Goal: Task Accomplishment & Management: Manage account settings

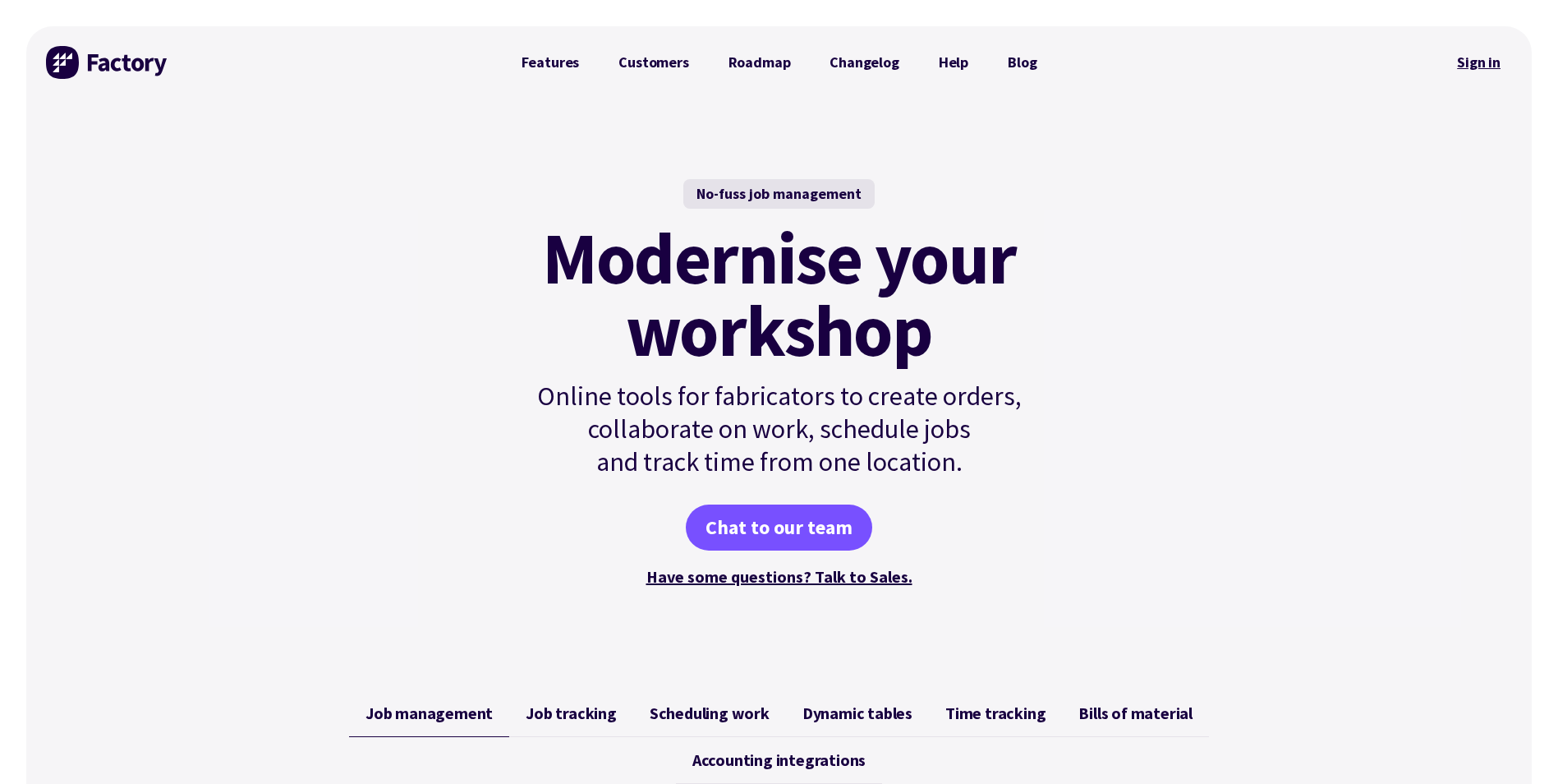
click at [1493, 60] on link "Sign in" at bounding box center [1480, 62] width 67 height 38
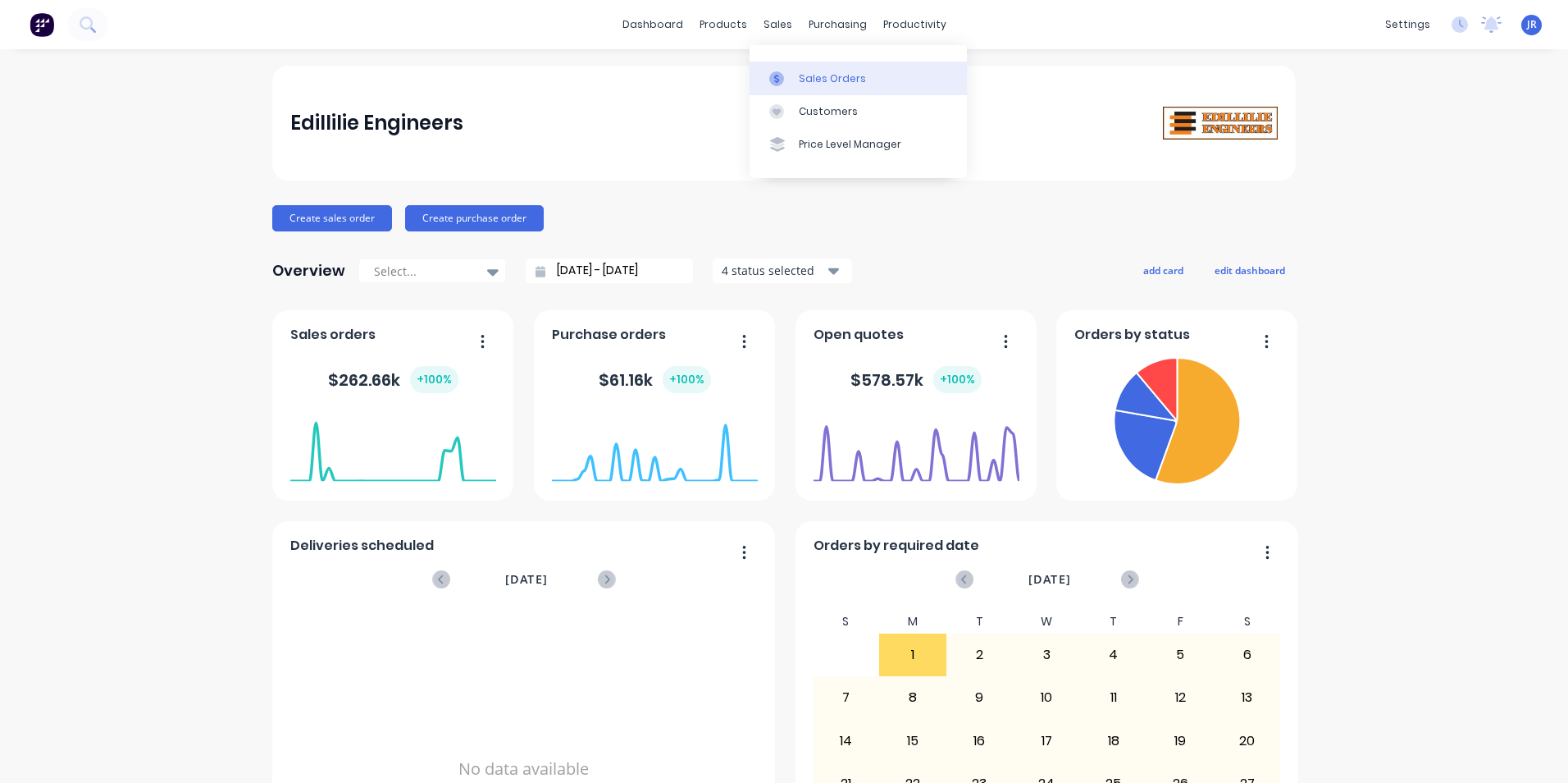
click at [804, 77] on div "Sales Orders" at bounding box center [832, 79] width 68 height 15
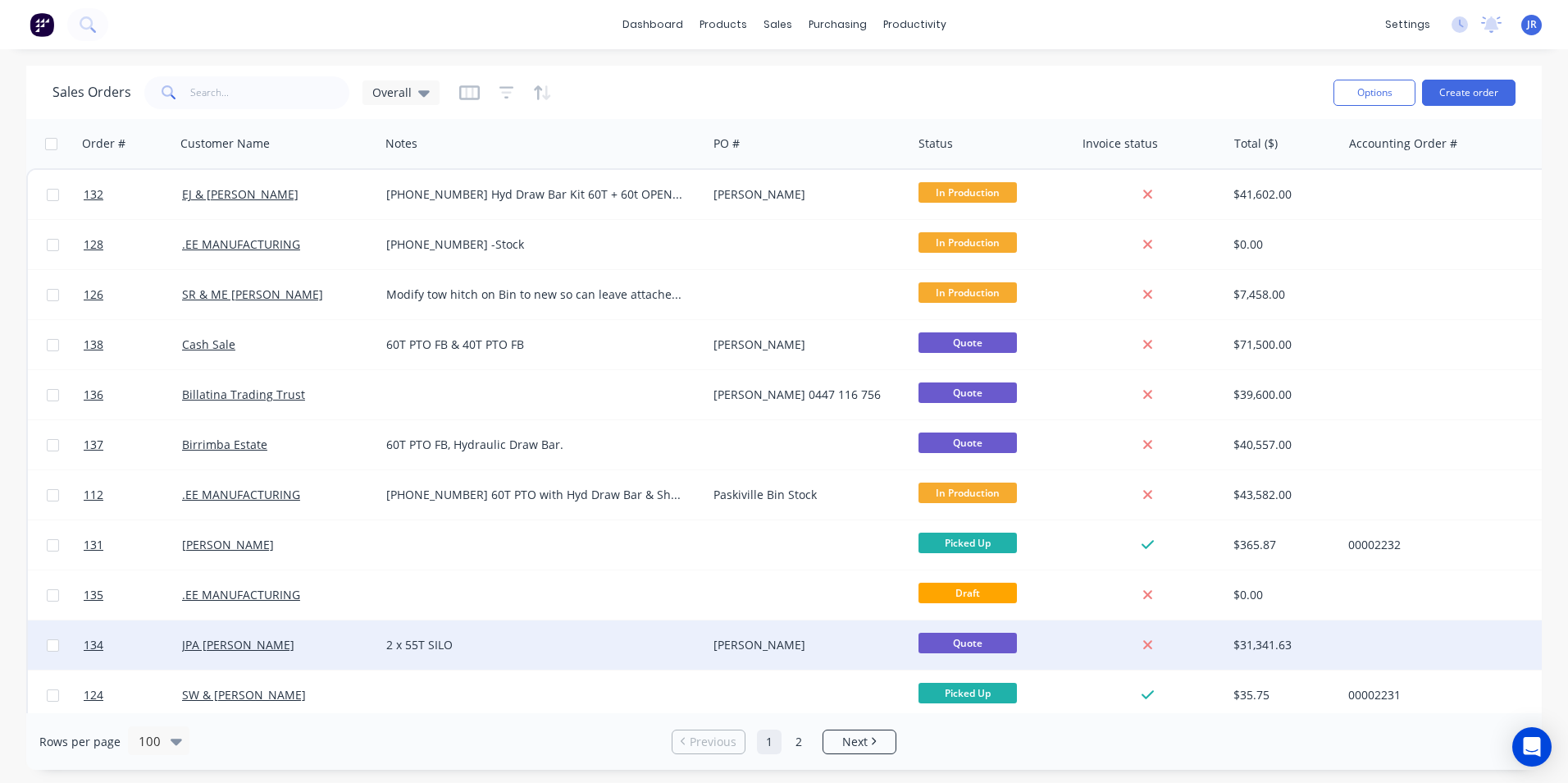
click at [508, 645] on div "2 x 55T SILO" at bounding box center [535, 645] width 298 height 17
click at [338, 635] on div "JPA JS Evans" at bounding box center [278, 645] width 204 height 49
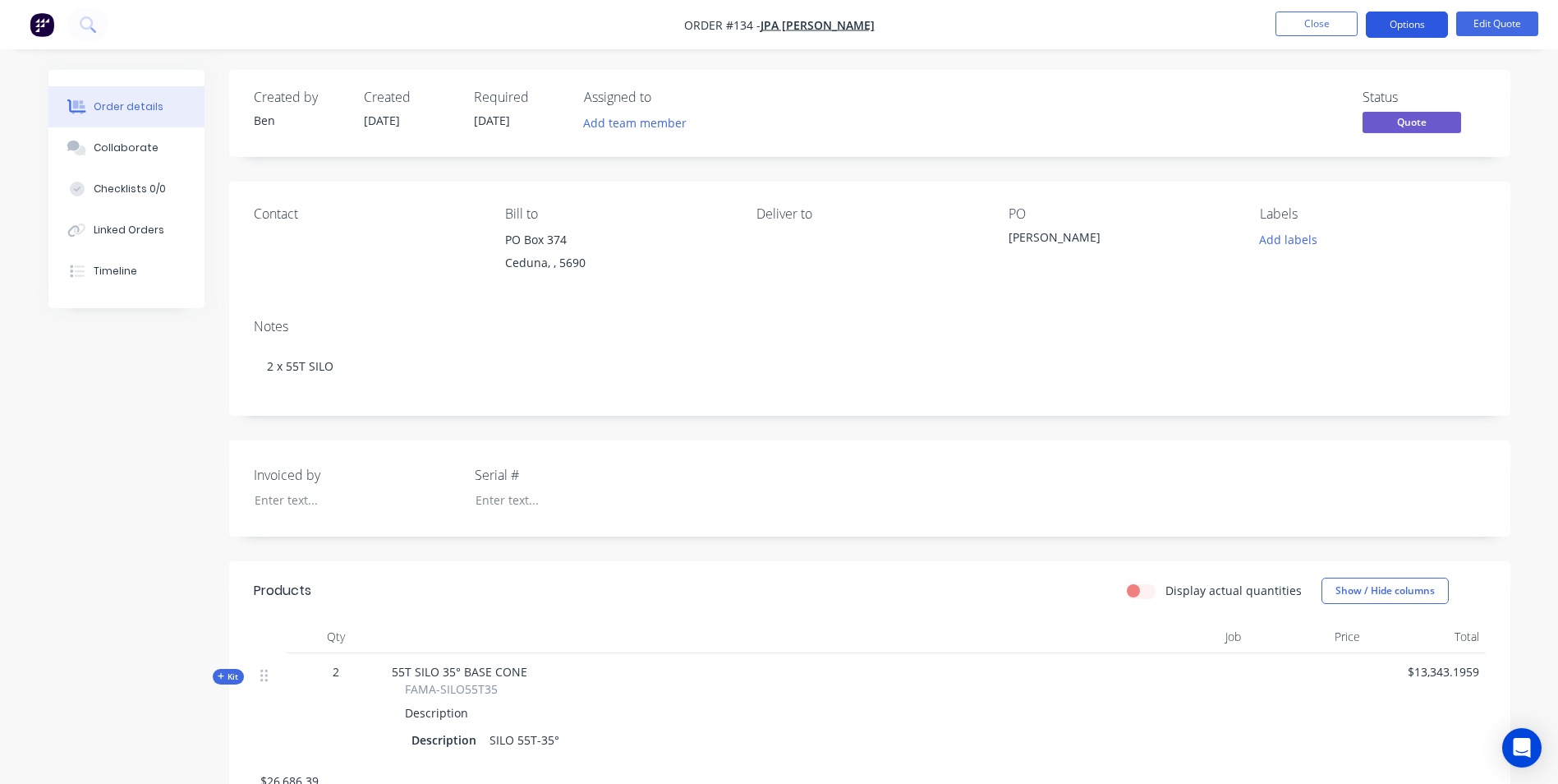
click at [1410, 26] on button "Options" at bounding box center [1407, 24] width 82 height 26
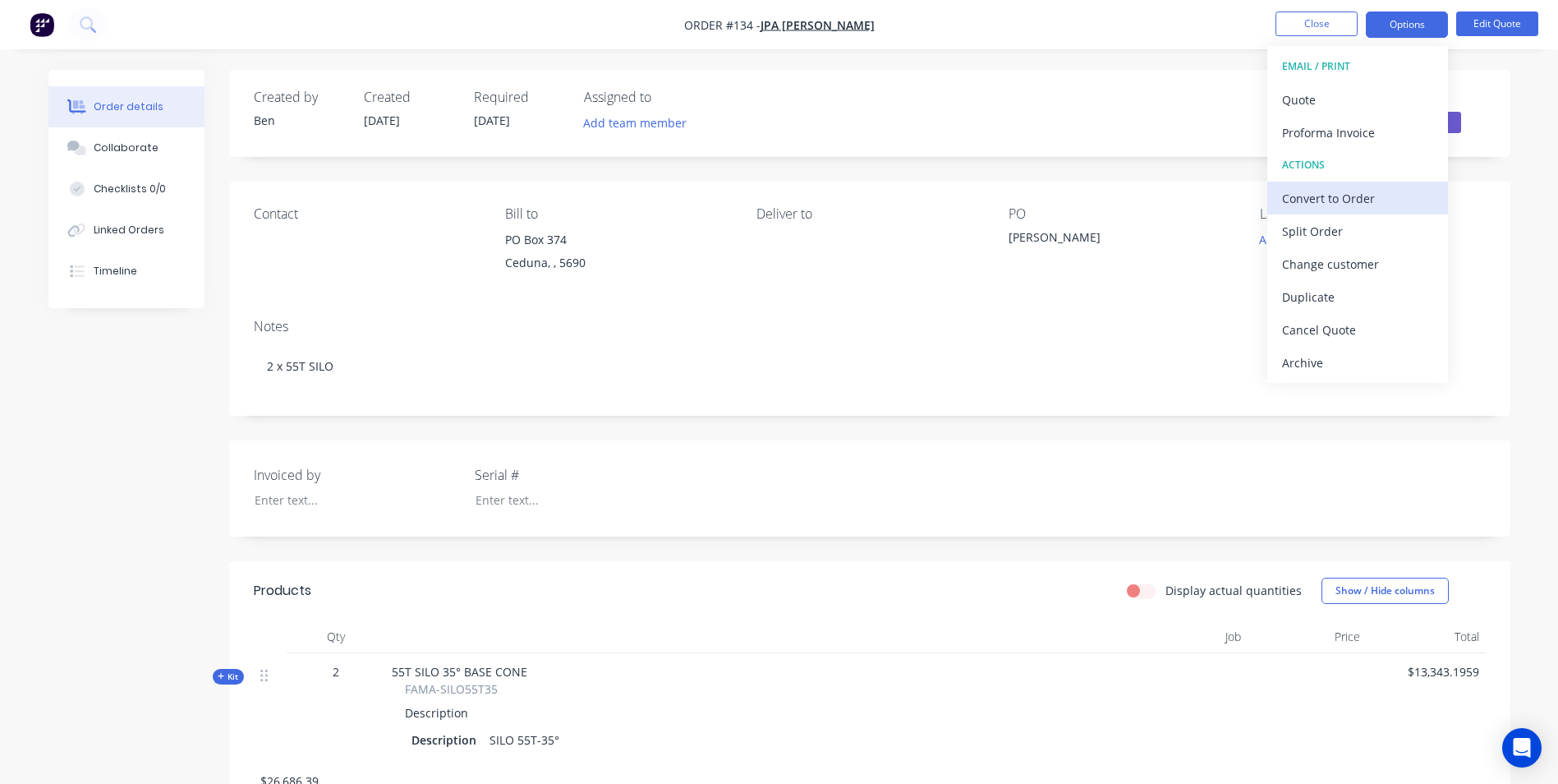
click at [1362, 197] on div "Convert to Order" at bounding box center [1358, 198] width 151 height 24
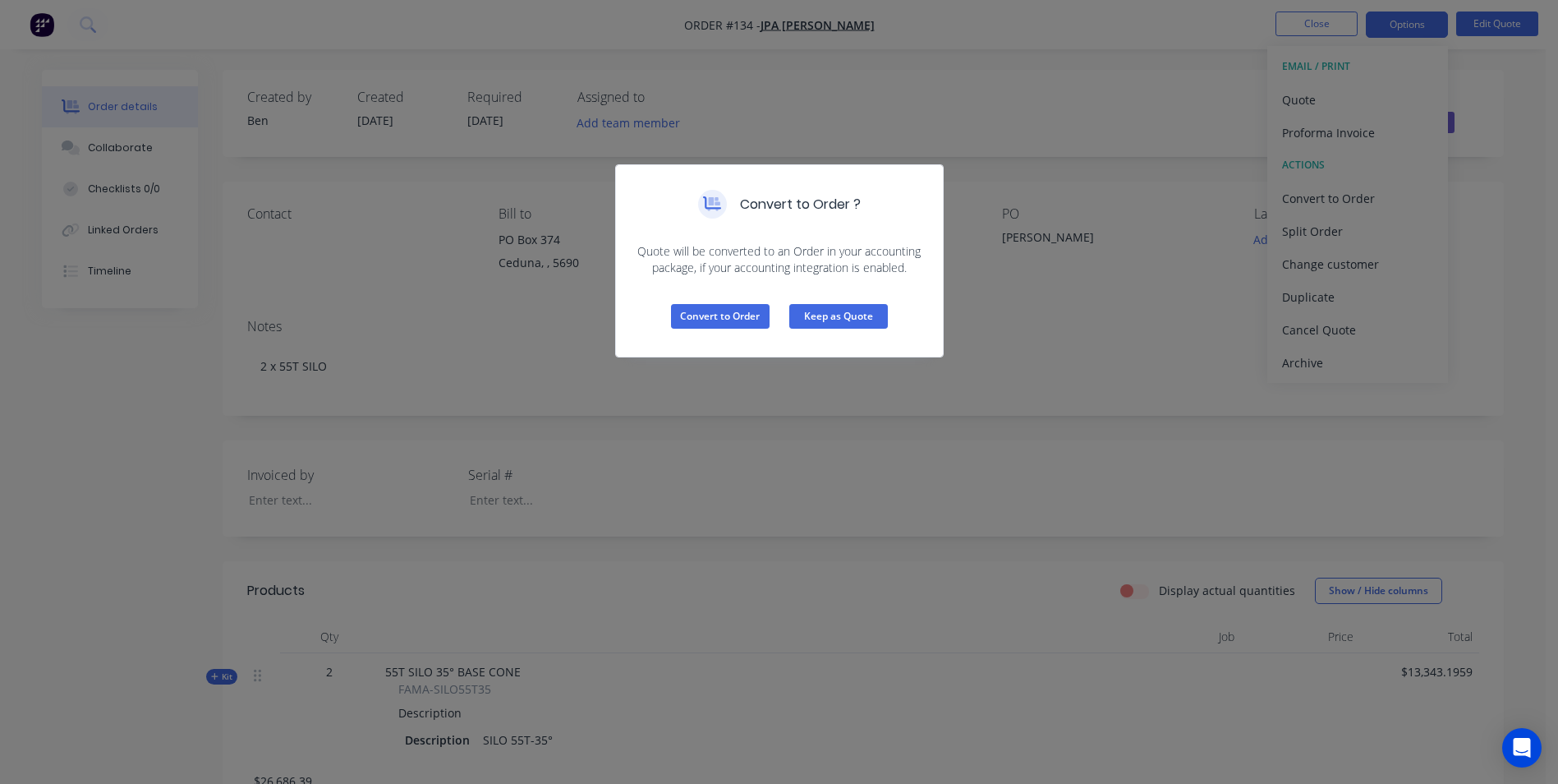
click at [857, 323] on button "Keep as Quote" at bounding box center [839, 316] width 99 height 25
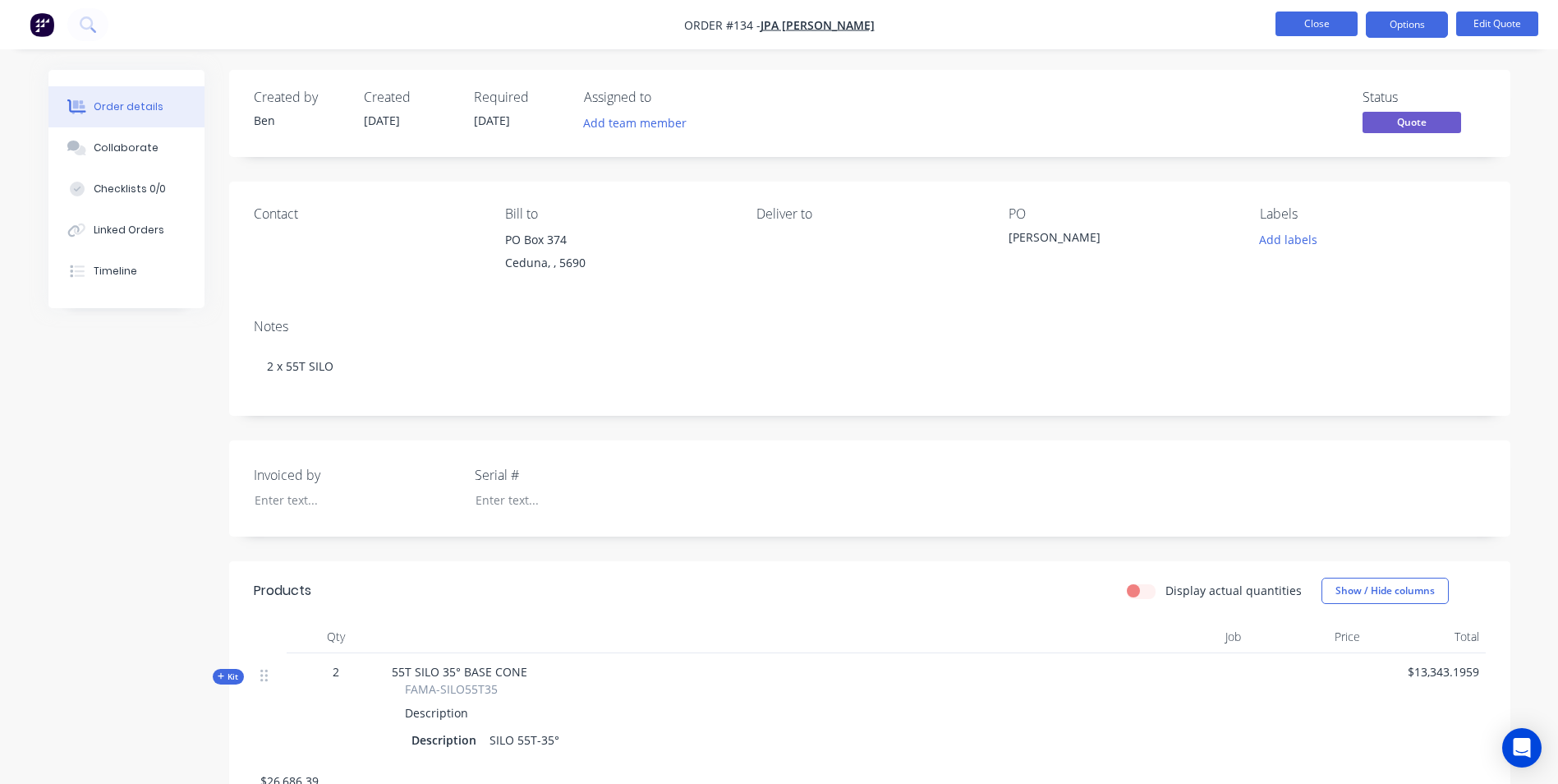
click at [1287, 31] on button "Close" at bounding box center [1317, 24] width 82 height 25
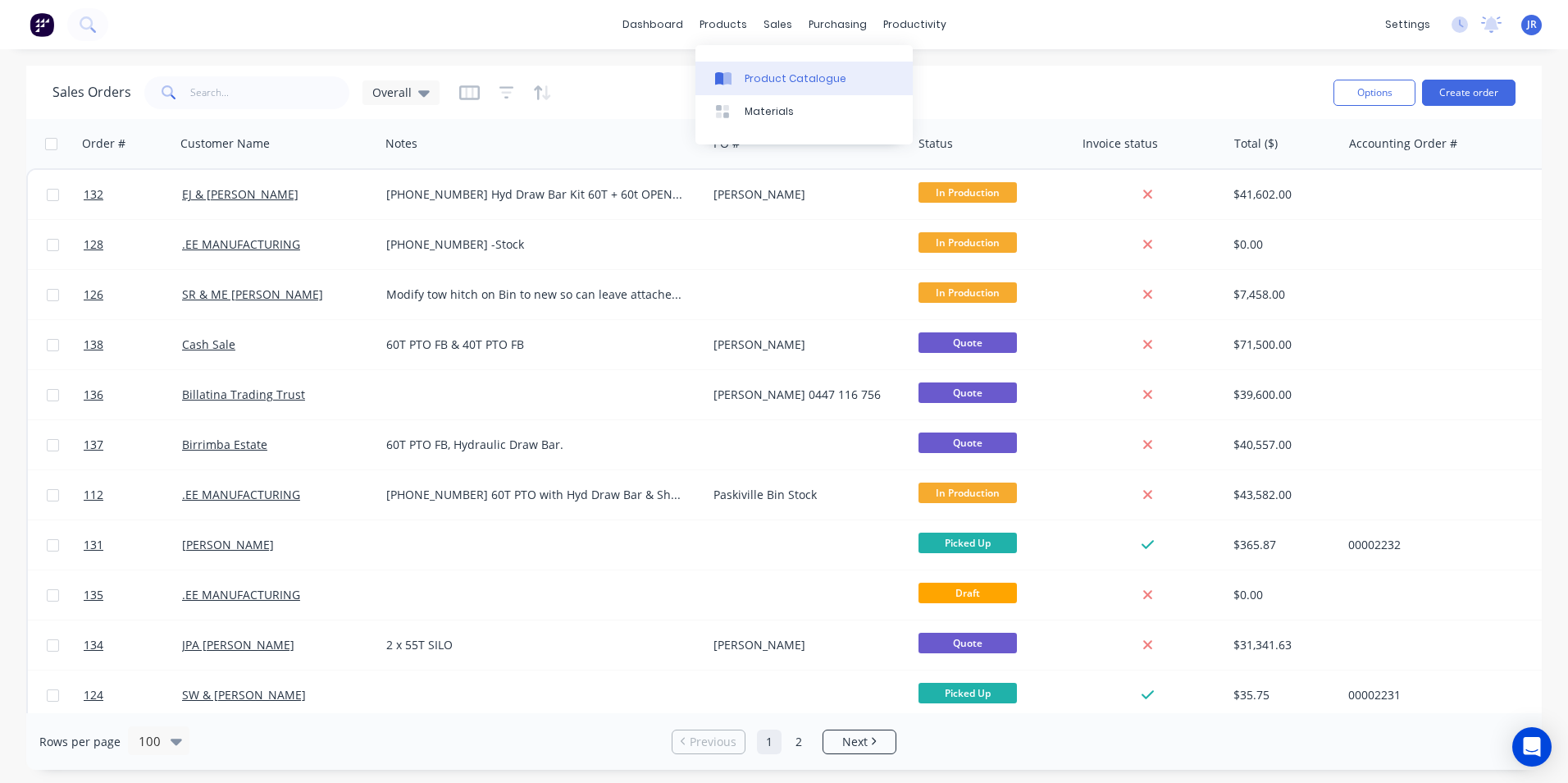
click at [760, 85] on div "Product Catalogue" at bounding box center [795, 79] width 102 height 15
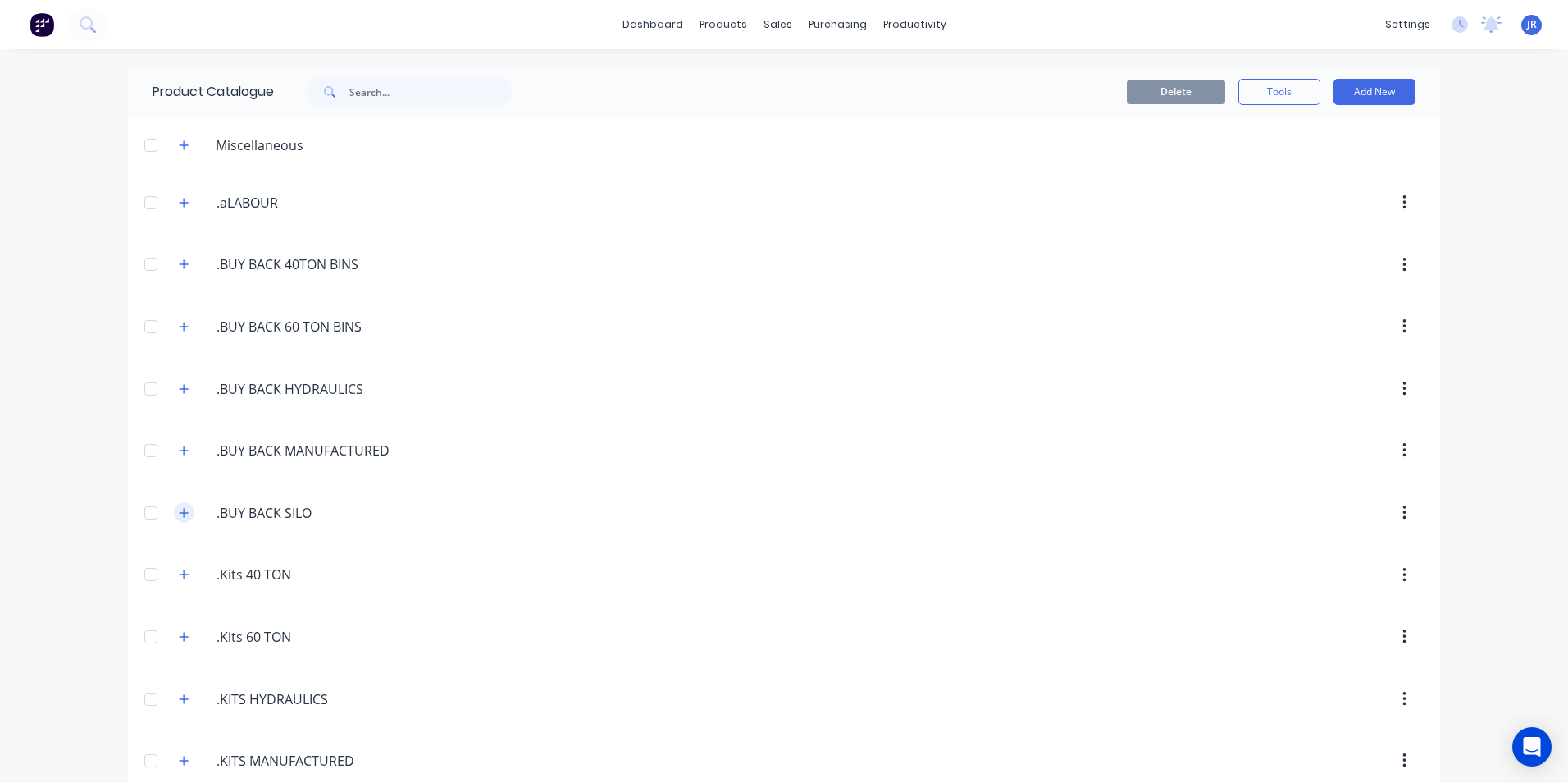
click at [174, 513] on button "button" at bounding box center [184, 512] width 21 height 21
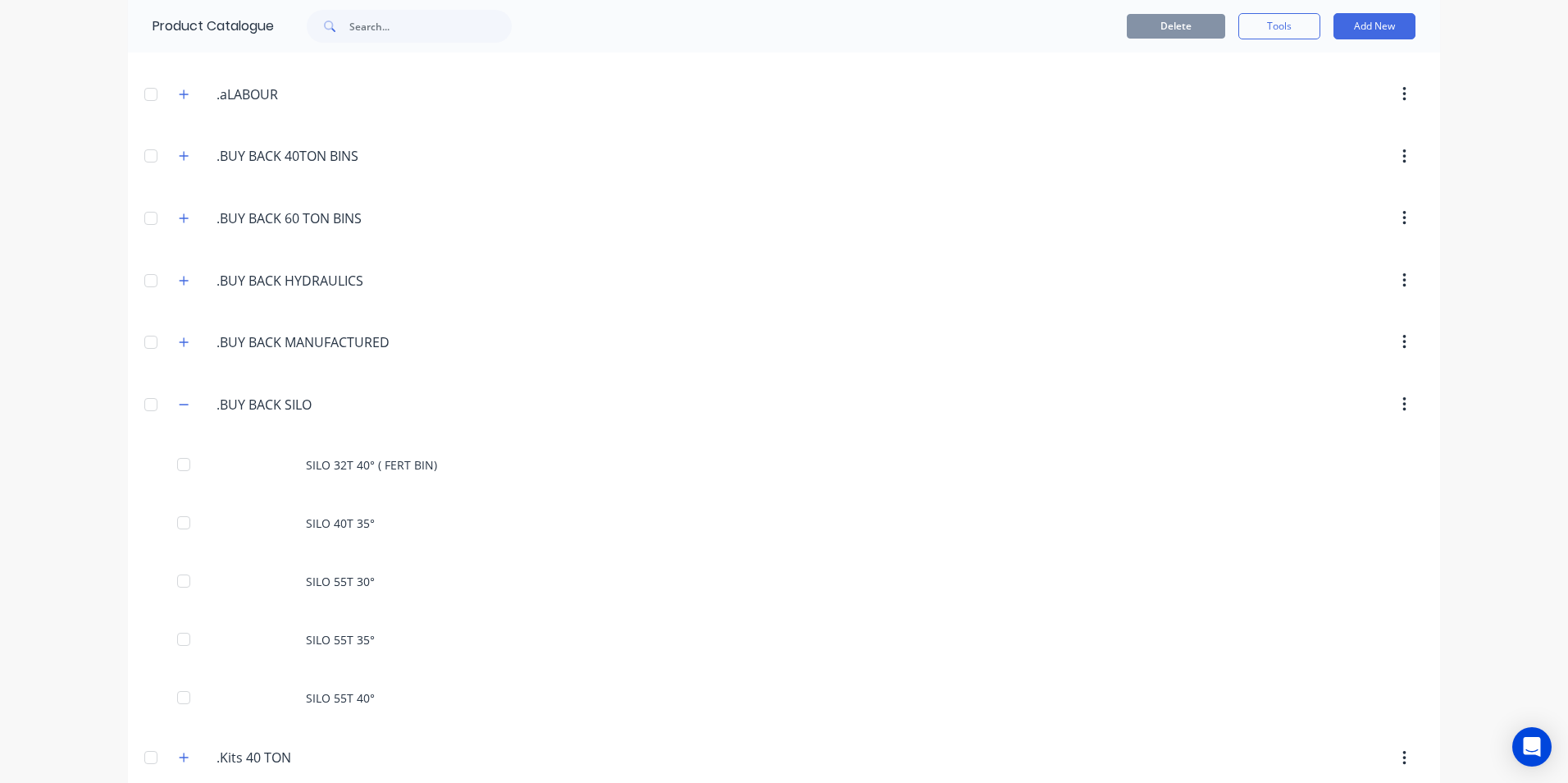
scroll to position [164, 0]
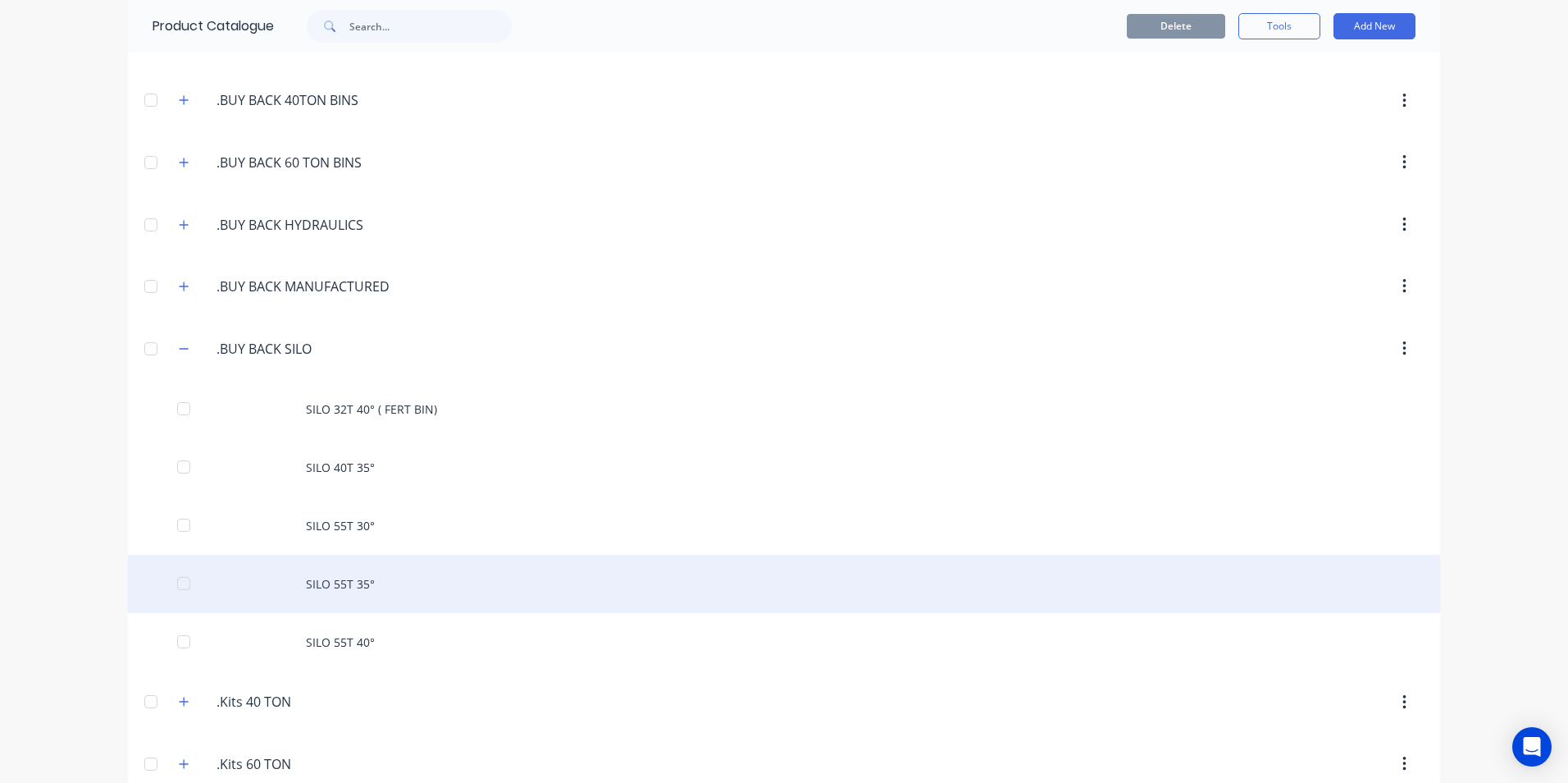
click at [361, 587] on div "SILO 55T 35°" at bounding box center [784, 584] width 1312 height 58
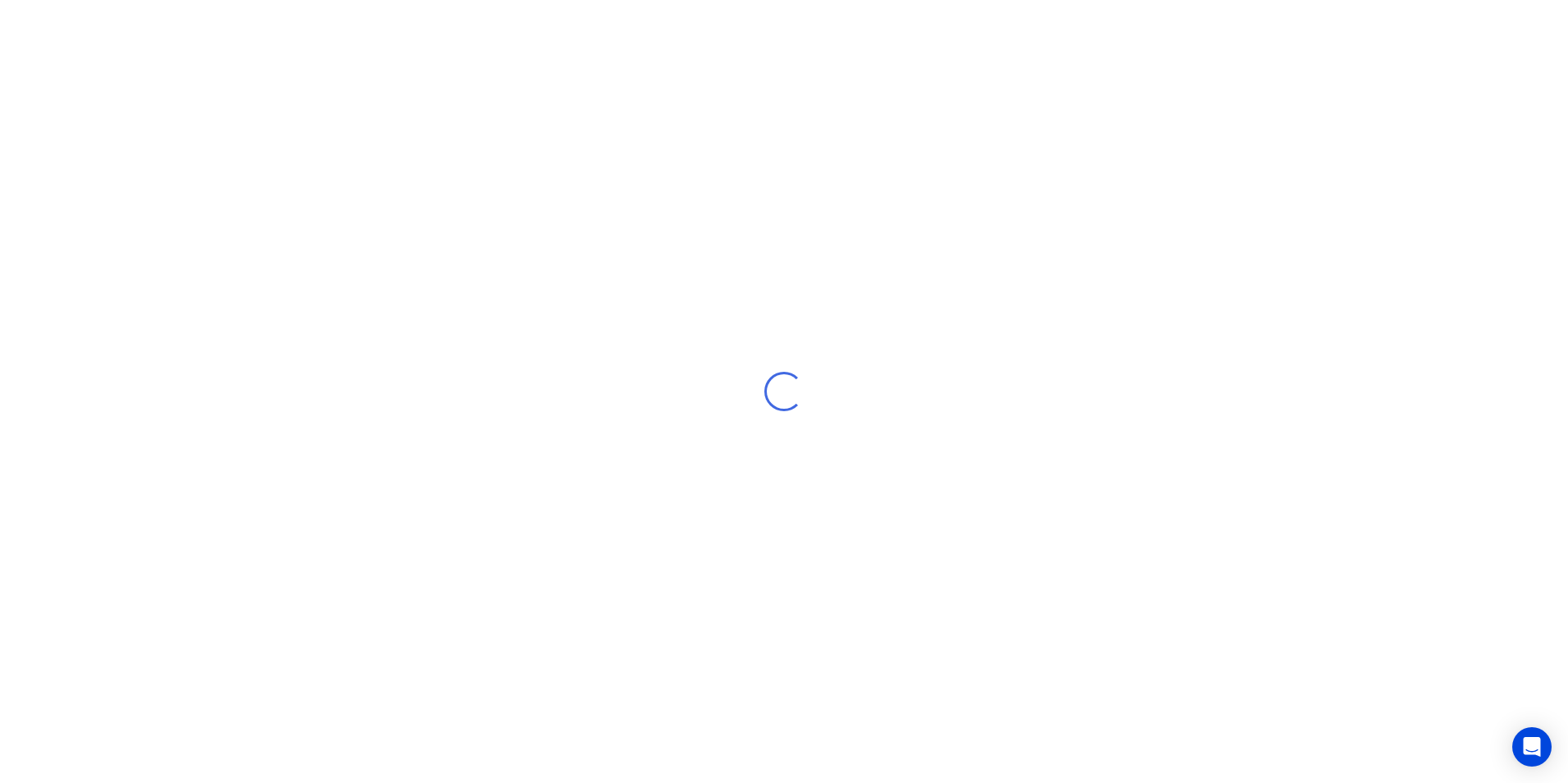
click at [360, 587] on div "Loading..." at bounding box center [784, 391] width 1568 height 783
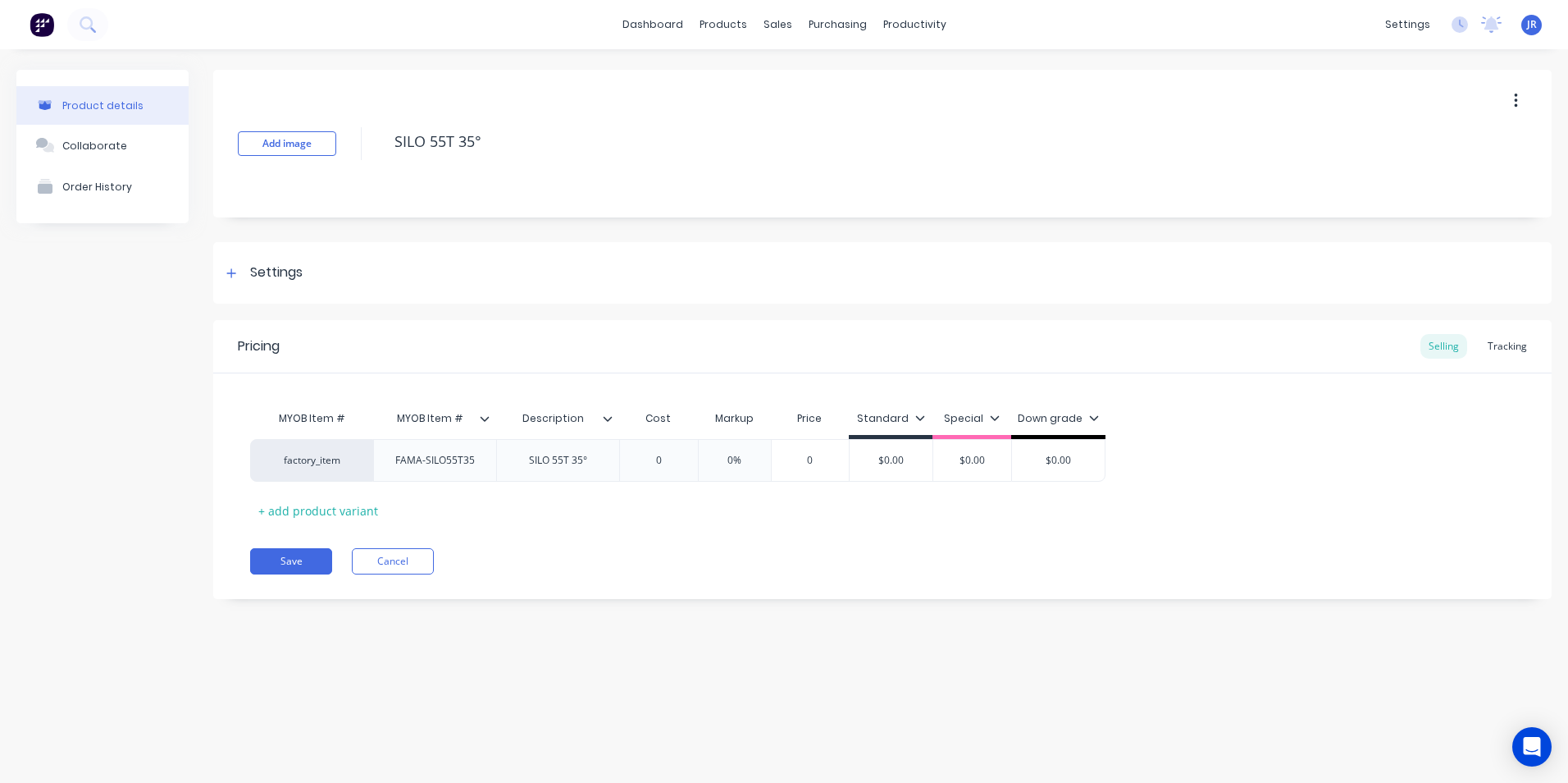
type textarea "x"
click at [880, 469] on div "$0.00" at bounding box center [890, 459] width 83 height 41
type input "$0.00"
click at [890, 468] on div "$0.00" at bounding box center [890, 459] width 83 height 41
click at [881, 461] on input "$0.00" at bounding box center [890, 460] width 83 height 15
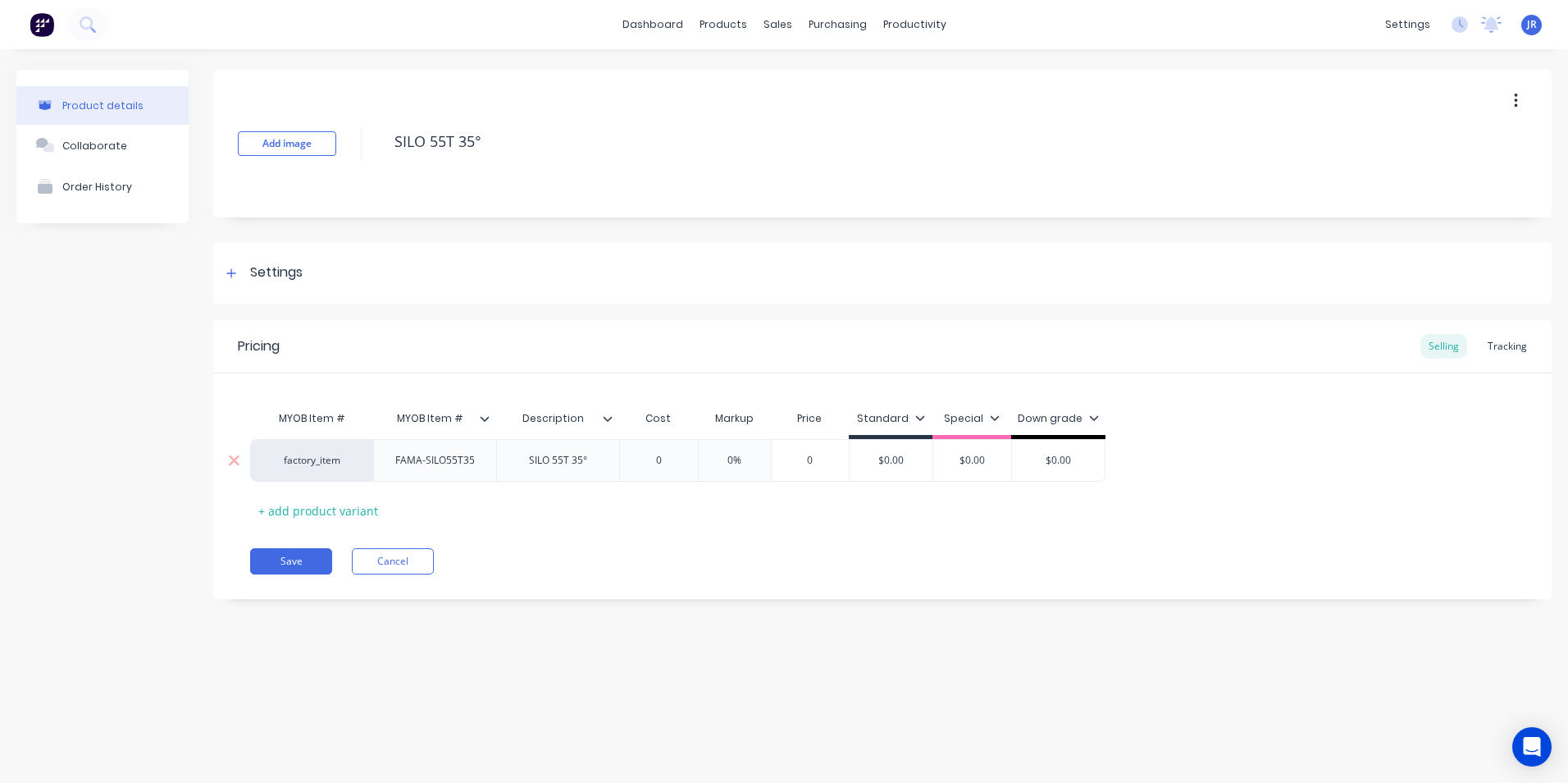
click at [884, 459] on input "$0.00" at bounding box center [890, 460] width 83 height 15
click at [897, 459] on input "$0.00" at bounding box center [890, 460] width 83 height 15
drag, startPoint x: 880, startPoint y: 460, endPoint x: 939, endPoint y: 465, distance: 59.2
click at [939, 465] on div "factory_item FAMA-SILO55T35 SILO 55T 35° 0 0% 0 $0.00 $0.00 $0.00 $0.00" at bounding box center [678, 459] width 855 height 43
click at [919, 454] on input "$0.00" at bounding box center [890, 460] width 83 height 15
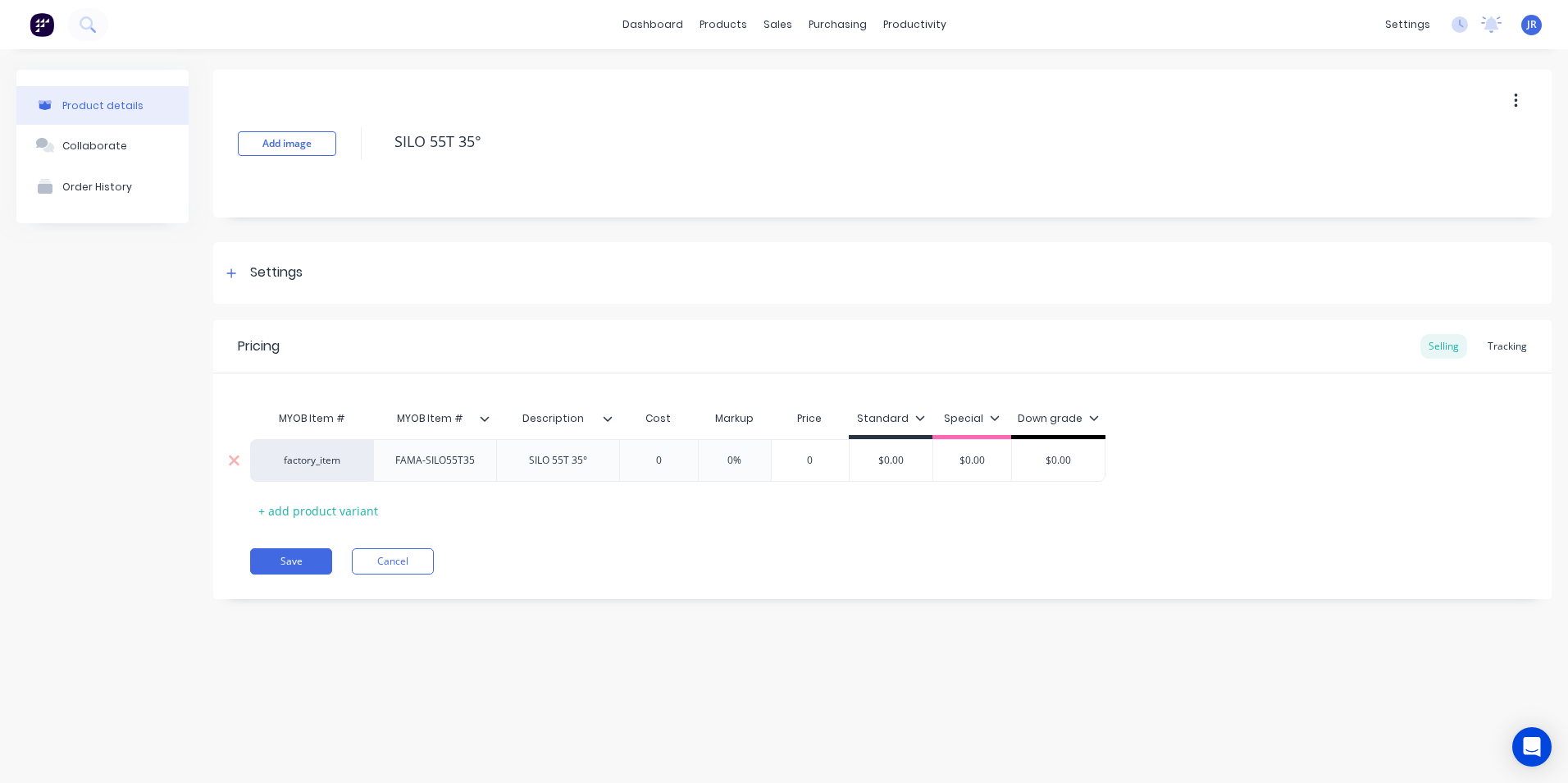
click at [897, 464] on input "$0.00" at bounding box center [890, 460] width 83 height 15
drag, startPoint x: 874, startPoint y: 457, endPoint x: 916, endPoint y: 464, distance: 42.6
click at [916, 464] on input "$0.00" at bounding box center [890, 460] width 83 height 15
type input "1"
type textarea "x"
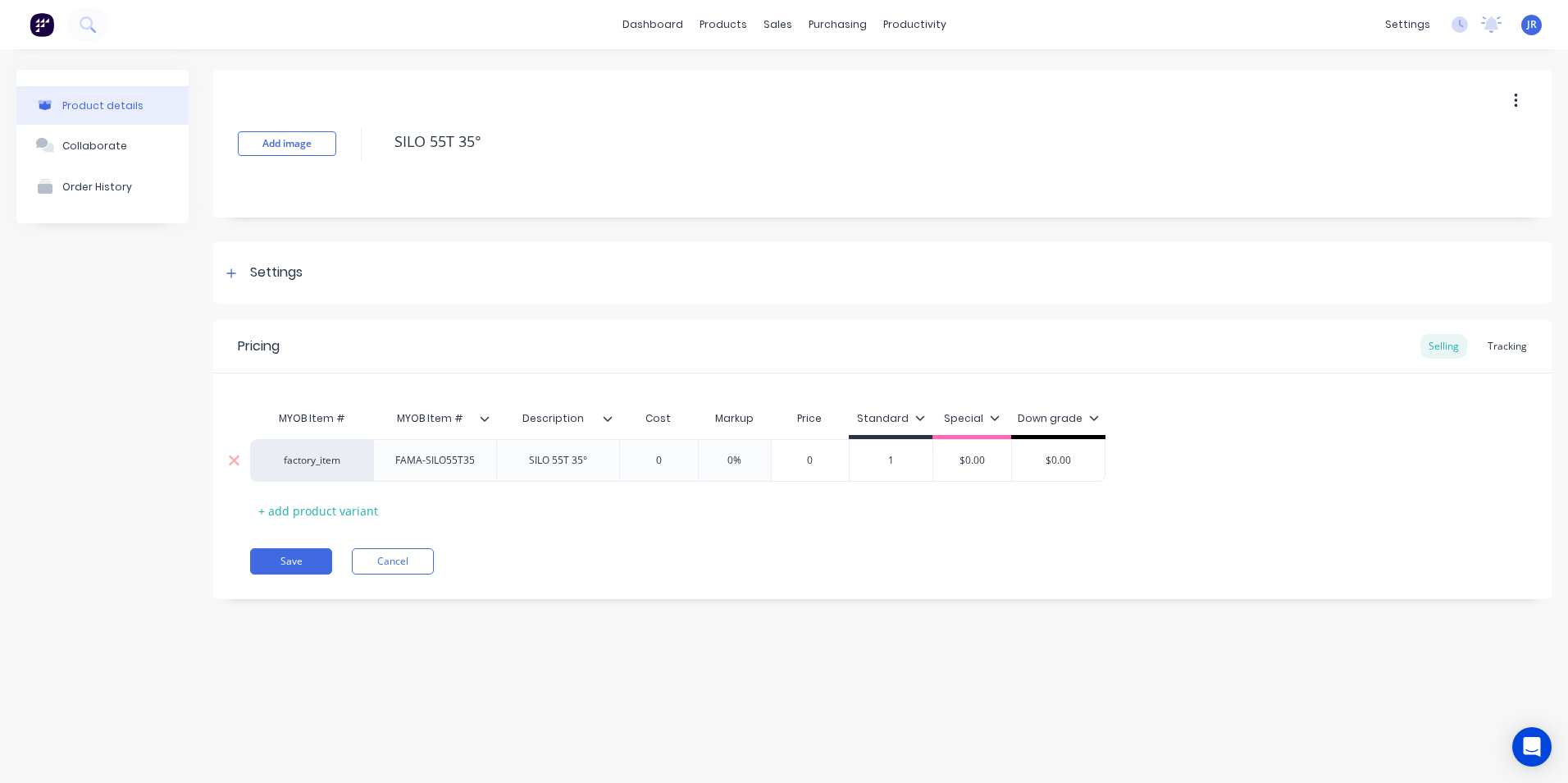
type input "17"
type textarea "x"
type input "172"
type textarea "x"
type input "1720"
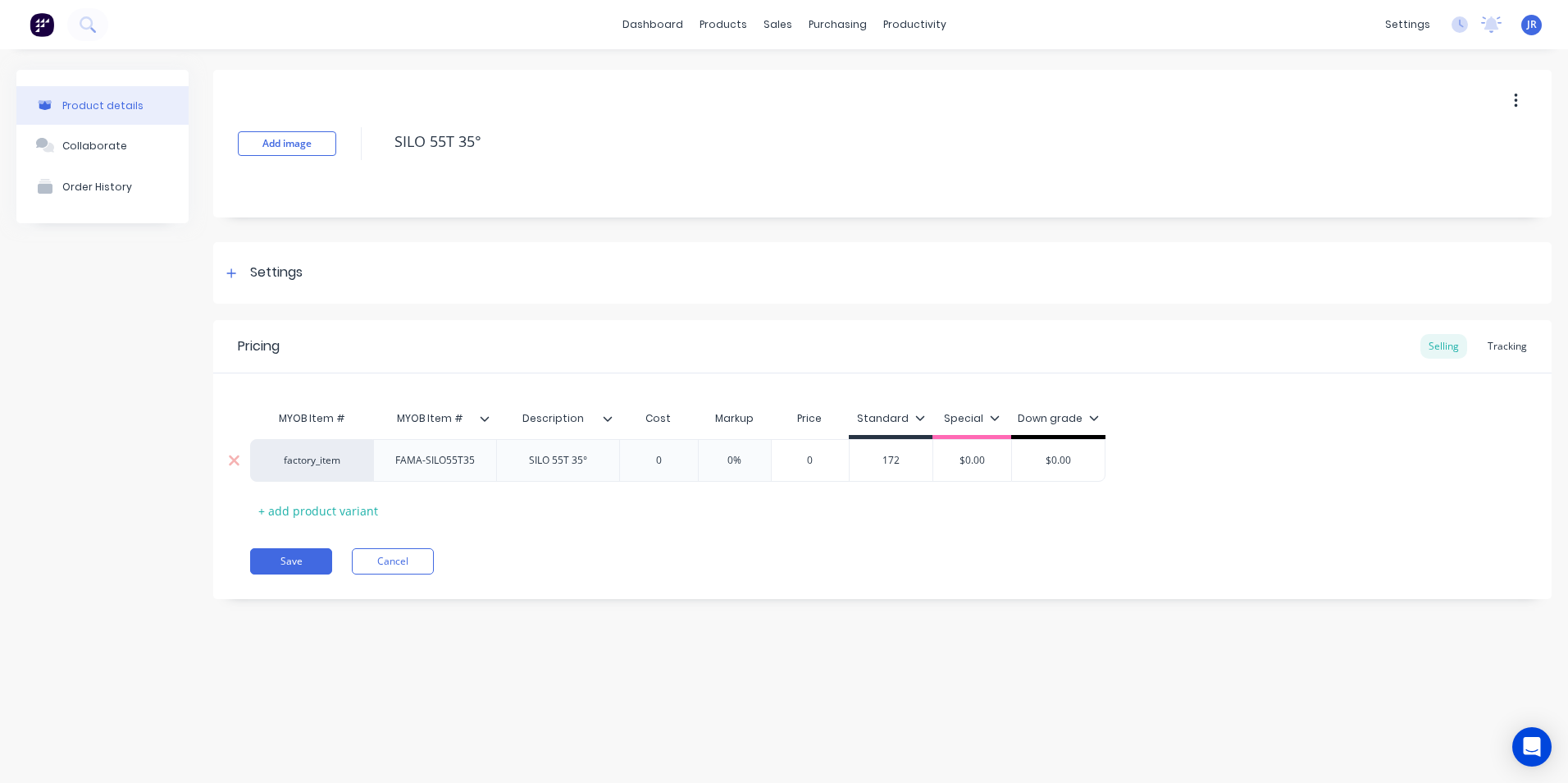
type textarea "x"
type input "17200"
type textarea "x"
type input "172000"
type textarea "x"
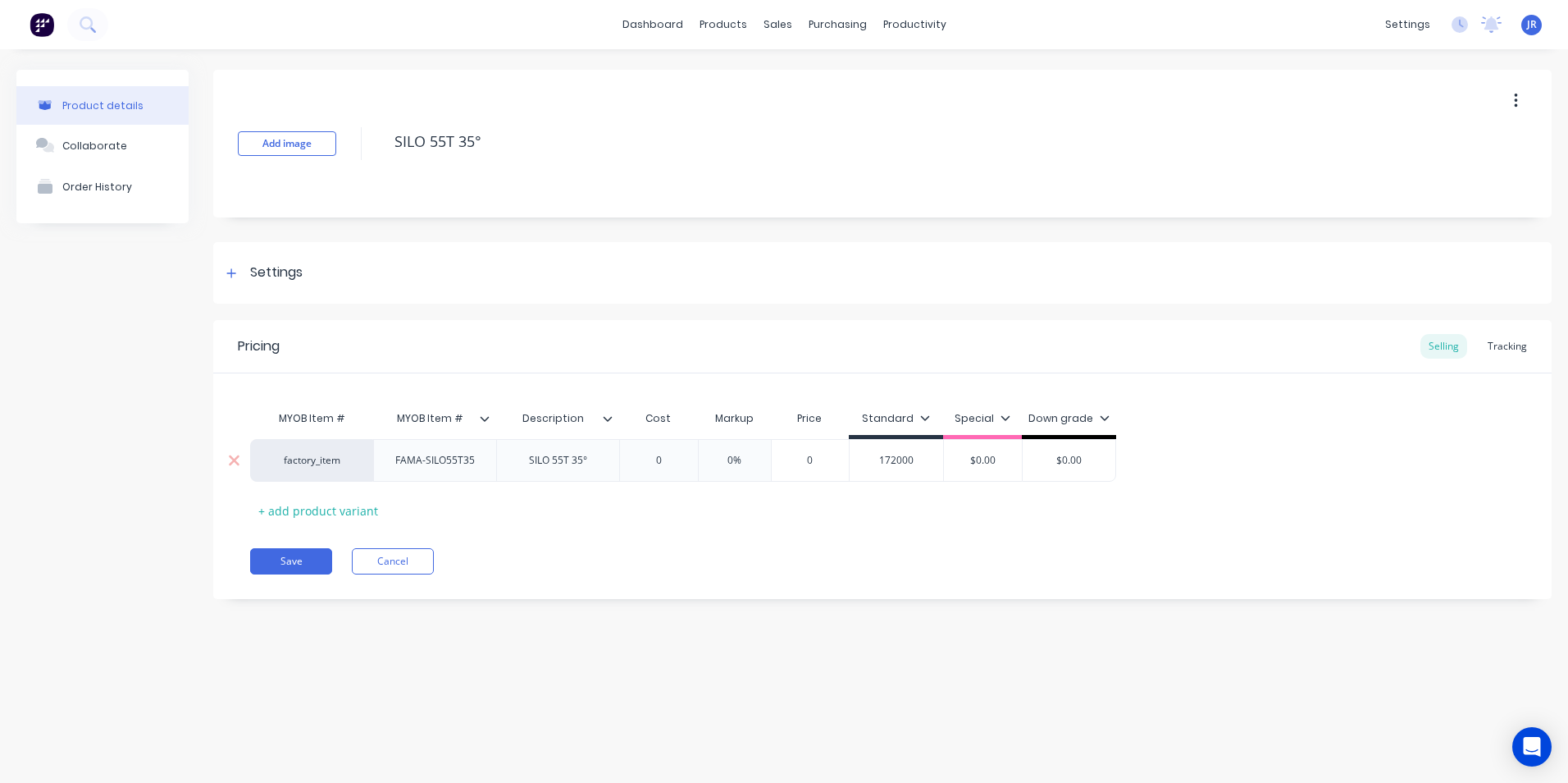
type input "17200"
type textarea "x"
type input "17200"
type input "$0.00"
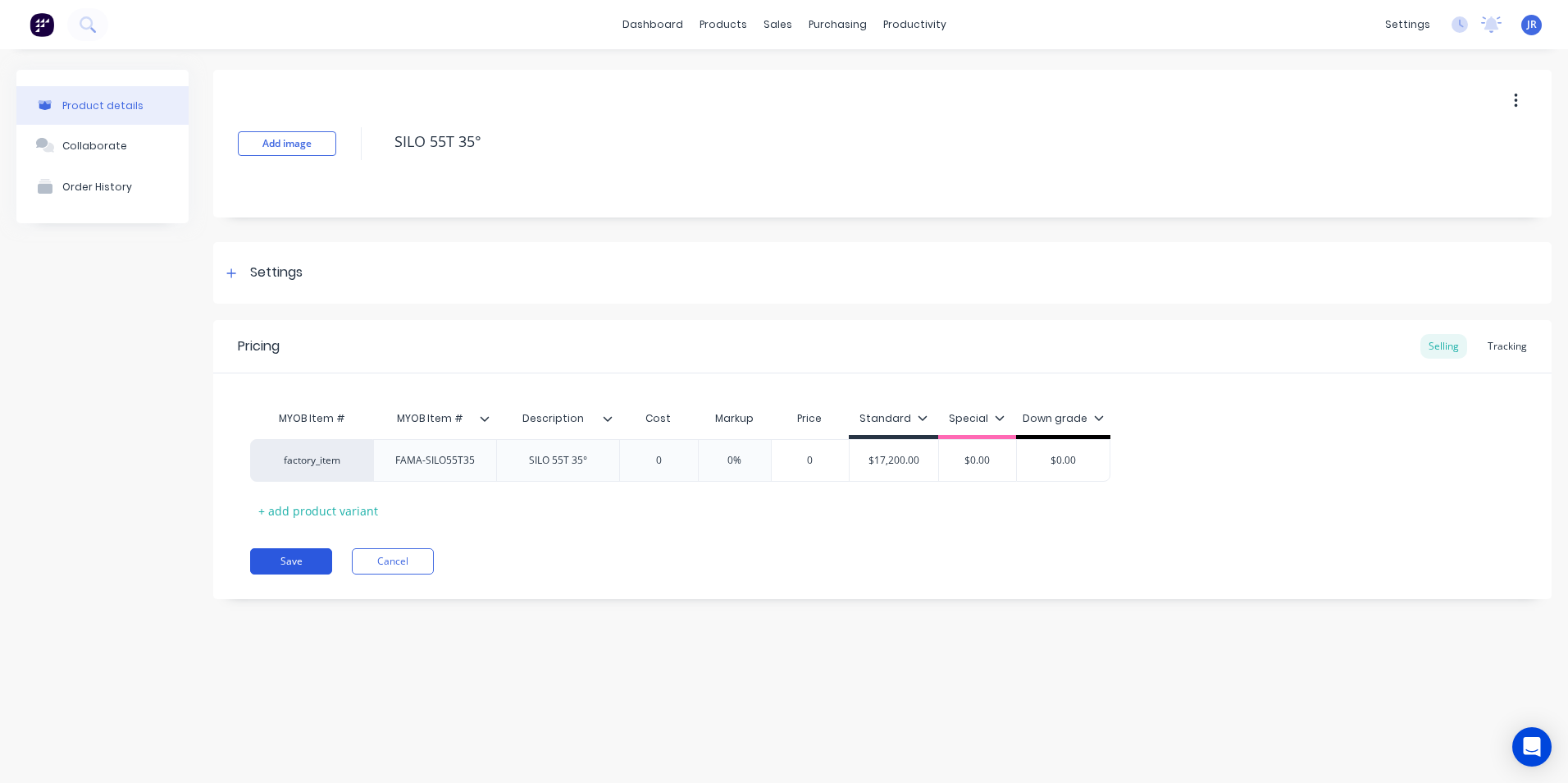
click at [311, 562] on button "Save" at bounding box center [291, 560] width 82 height 26
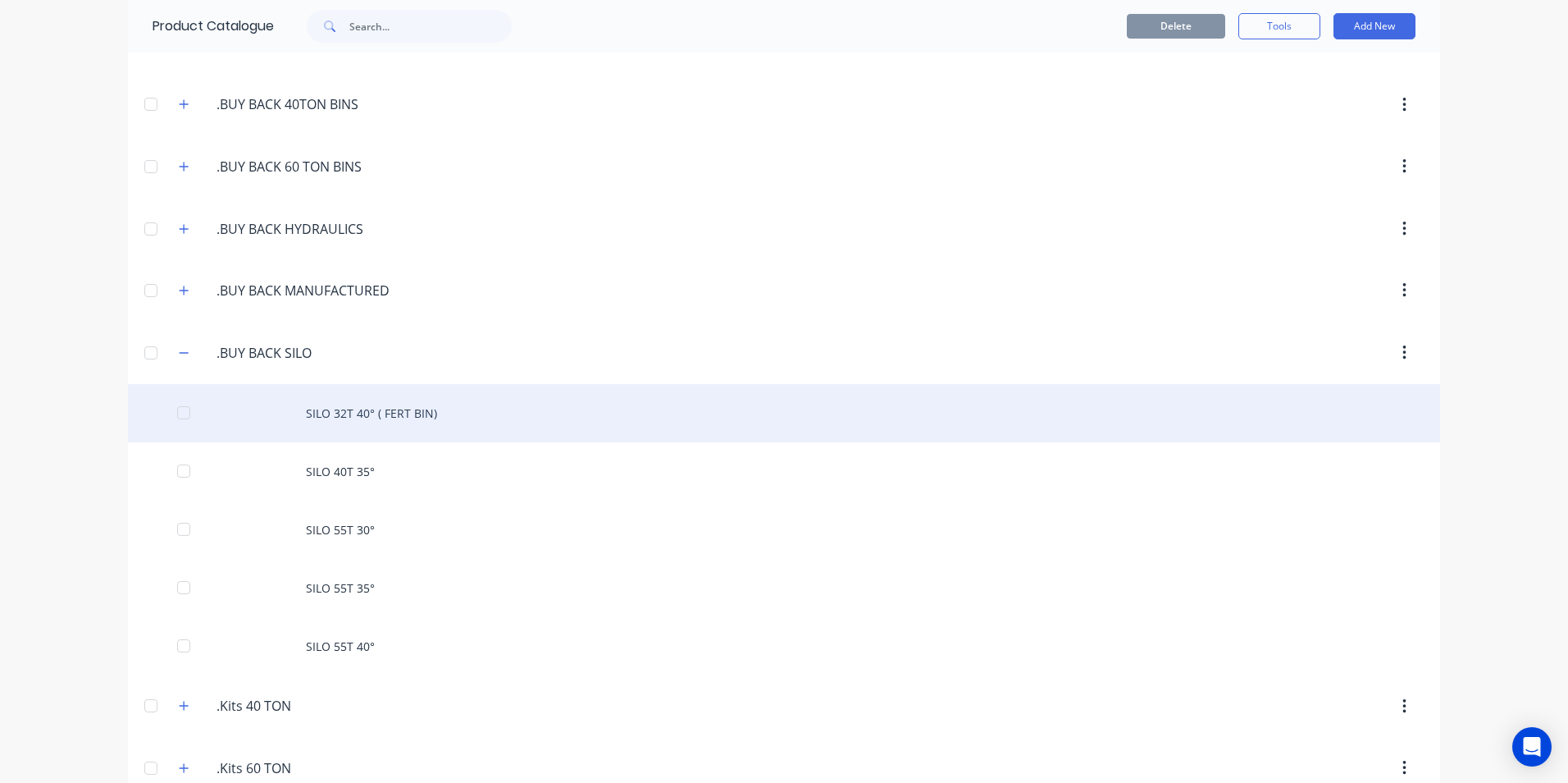
scroll to position [164, 0]
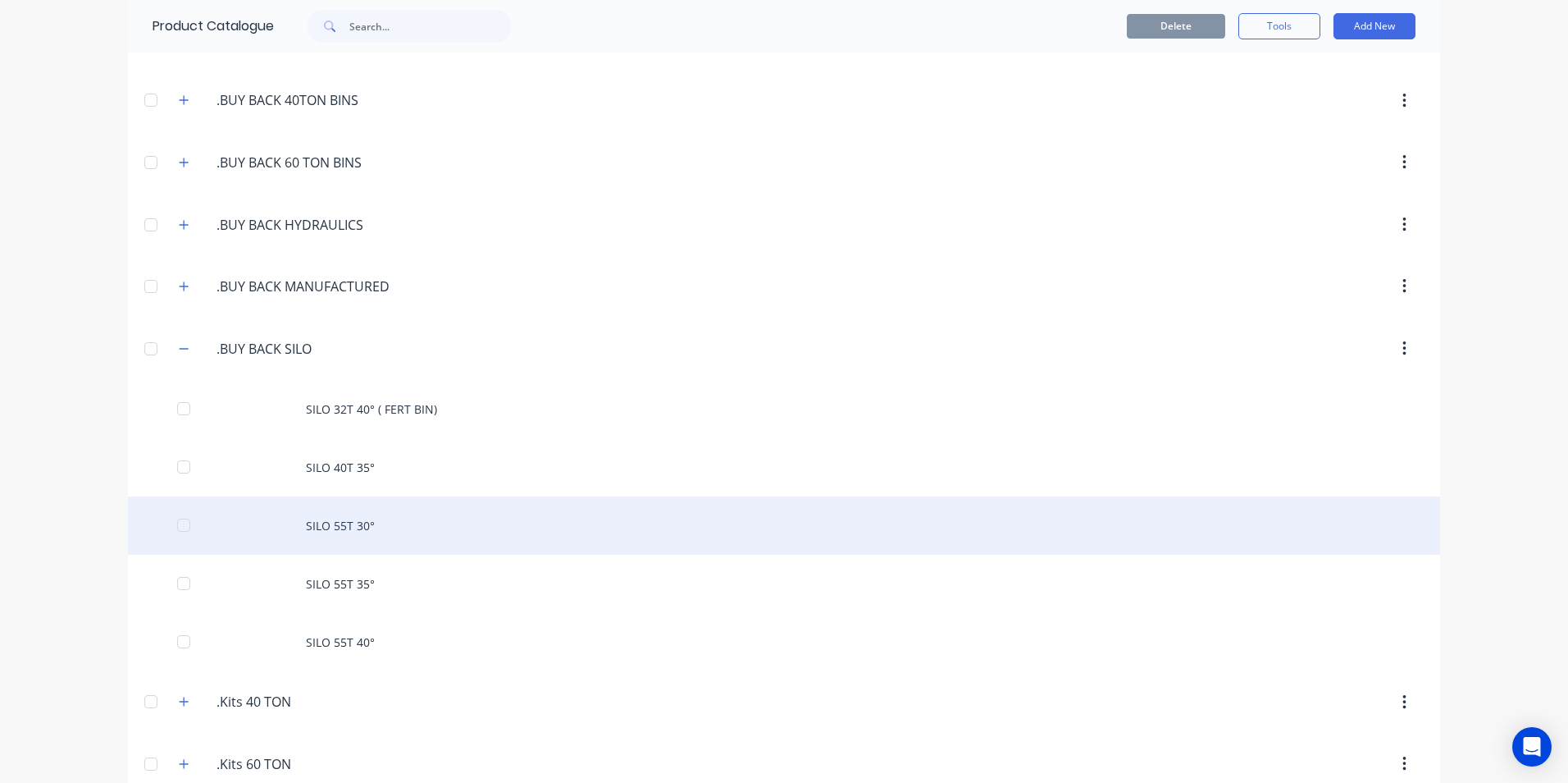
click at [315, 525] on div "SILO 55T 30°" at bounding box center [784, 525] width 1312 height 58
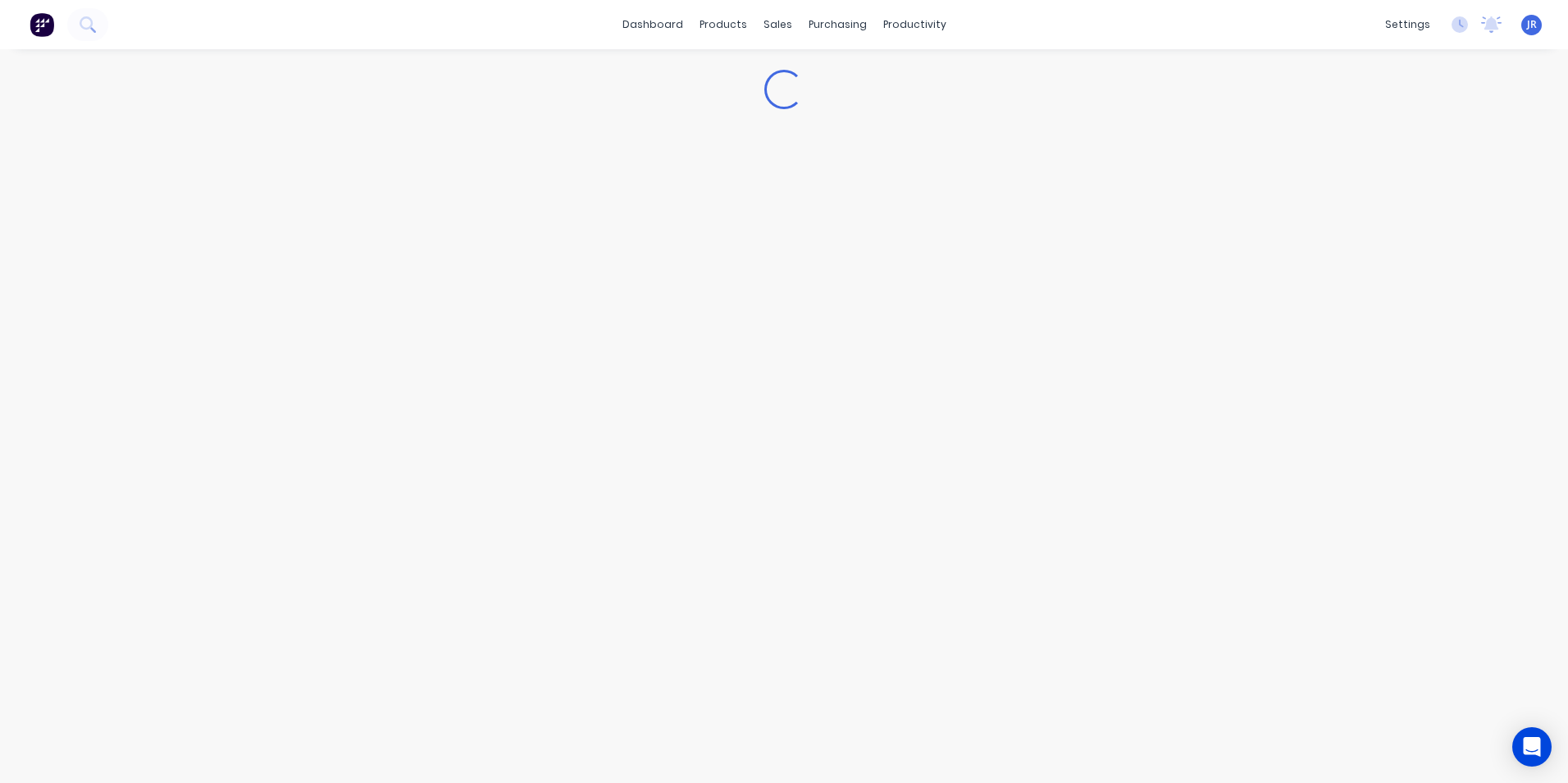
type textarea "x"
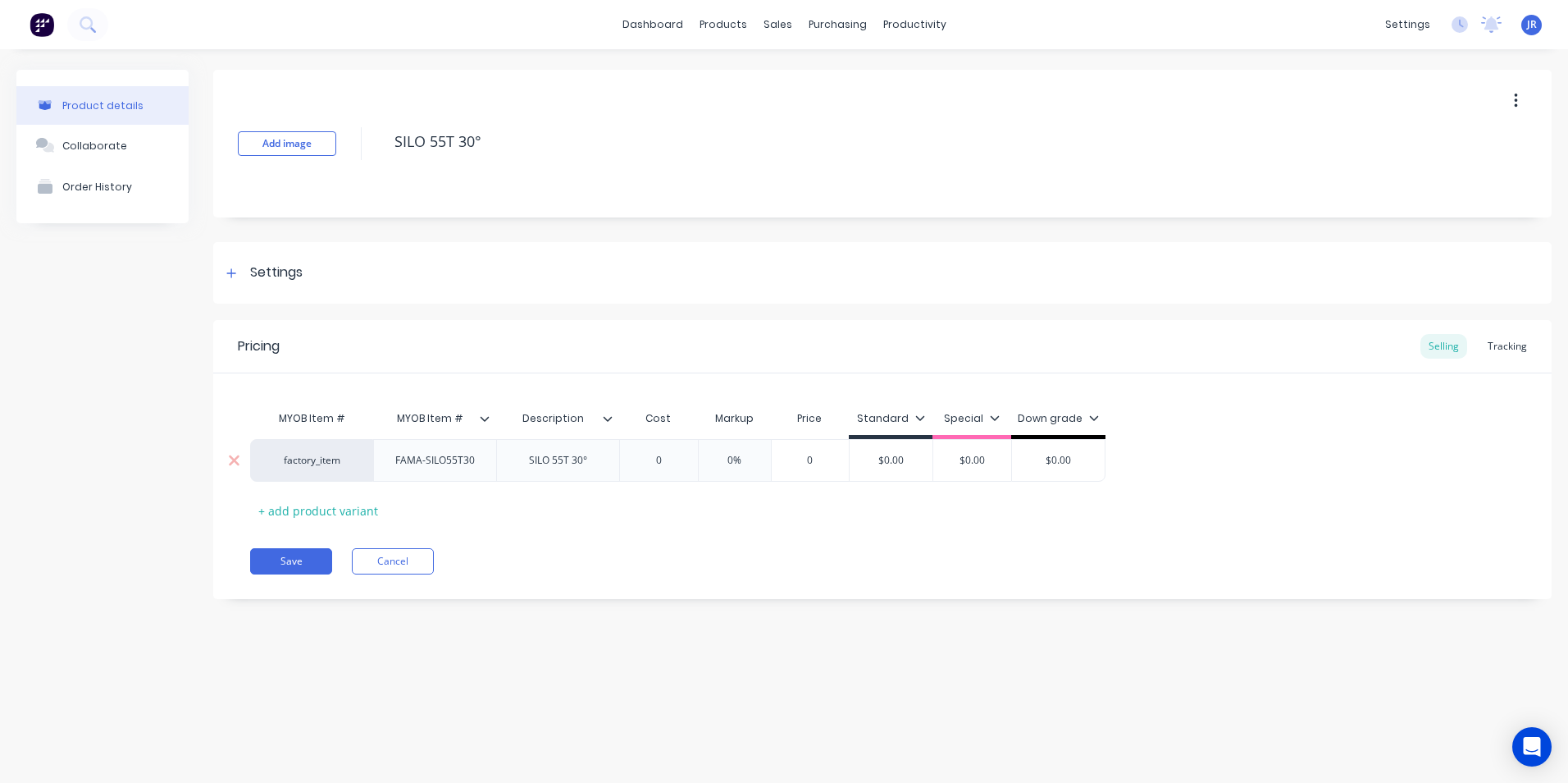
click at [906, 469] on div "$0.00" at bounding box center [890, 459] width 83 height 41
type input "$0.00"
drag, startPoint x: 904, startPoint y: 468, endPoint x: 884, endPoint y: 468, distance: 20.0
click at [884, 468] on div "factory_item FAMA-SILO55T30 SILO 55T 30° 0 0% 0 $0.00 $0.00 $0.00 $0.00" at bounding box center [882, 459] width 1265 height 43
click at [887, 467] on input "$0.00" at bounding box center [890, 460] width 83 height 15
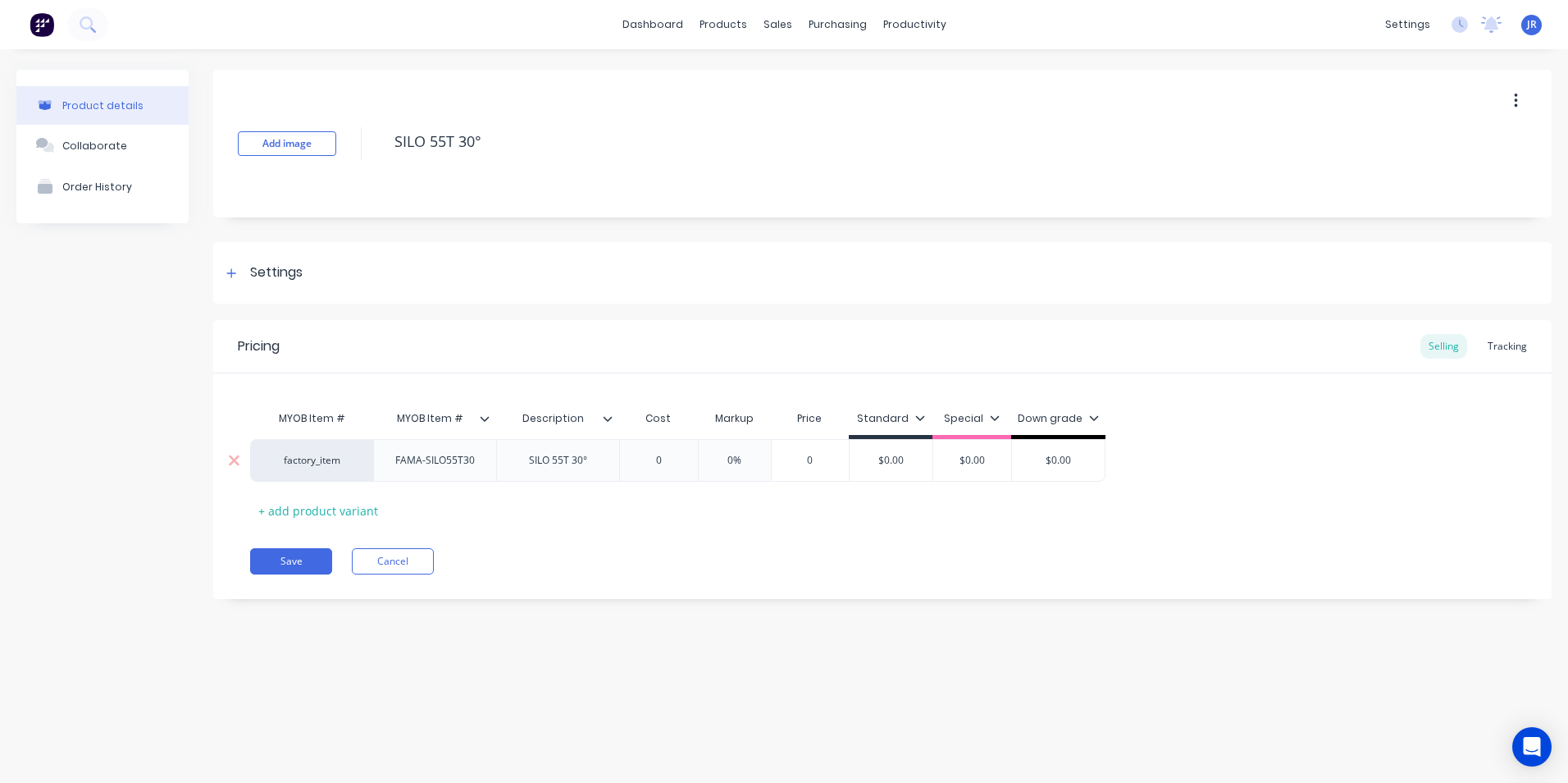
click at [887, 467] on input "$0.00" at bounding box center [890, 460] width 83 height 15
click at [887, 465] on input "$0.00" at bounding box center [890, 460] width 83 height 15
drag, startPoint x: 879, startPoint y: 457, endPoint x: 905, endPoint y: 460, distance: 26.2
click at [905, 460] on input "$0.00" at bounding box center [890, 460] width 83 height 15
click at [856, 527] on div "Pricing Selling Tracking MYOB Item # MYOB Item # Description Cost Markup Price …" at bounding box center [883, 459] width 1339 height 279
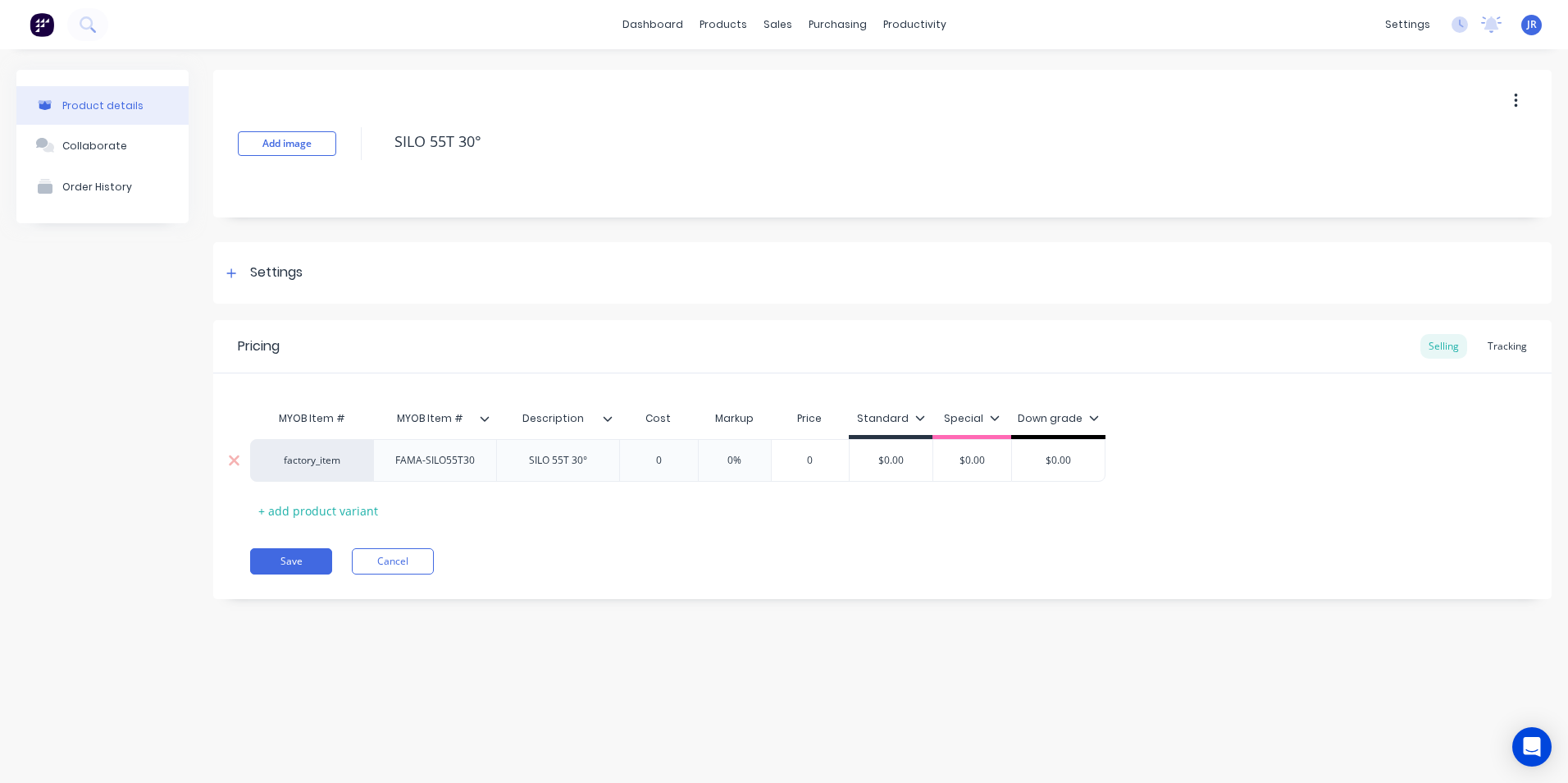
click at [892, 464] on input "$0.00" at bounding box center [890, 460] width 83 height 15
drag, startPoint x: 904, startPoint y: 459, endPoint x: 881, endPoint y: 466, distance: 24.0
click at [881, 466] on input "$0.00" at bounding box center [890, 460] width 83 height 15
type textarea "x"
type input "1"
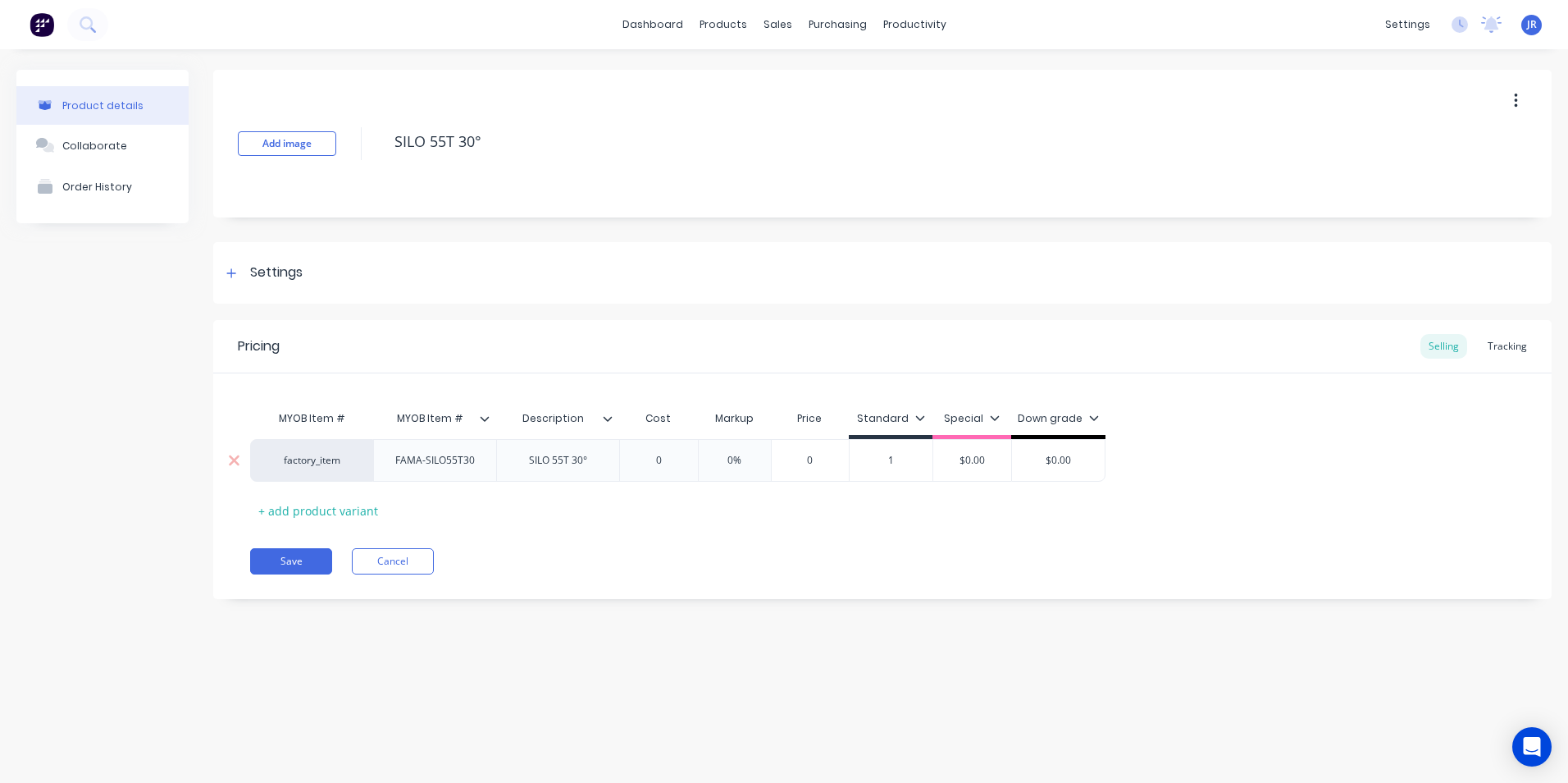
type textarea "x"
type input "17"
type textarea "x"
type input "170"
type textarea "x"
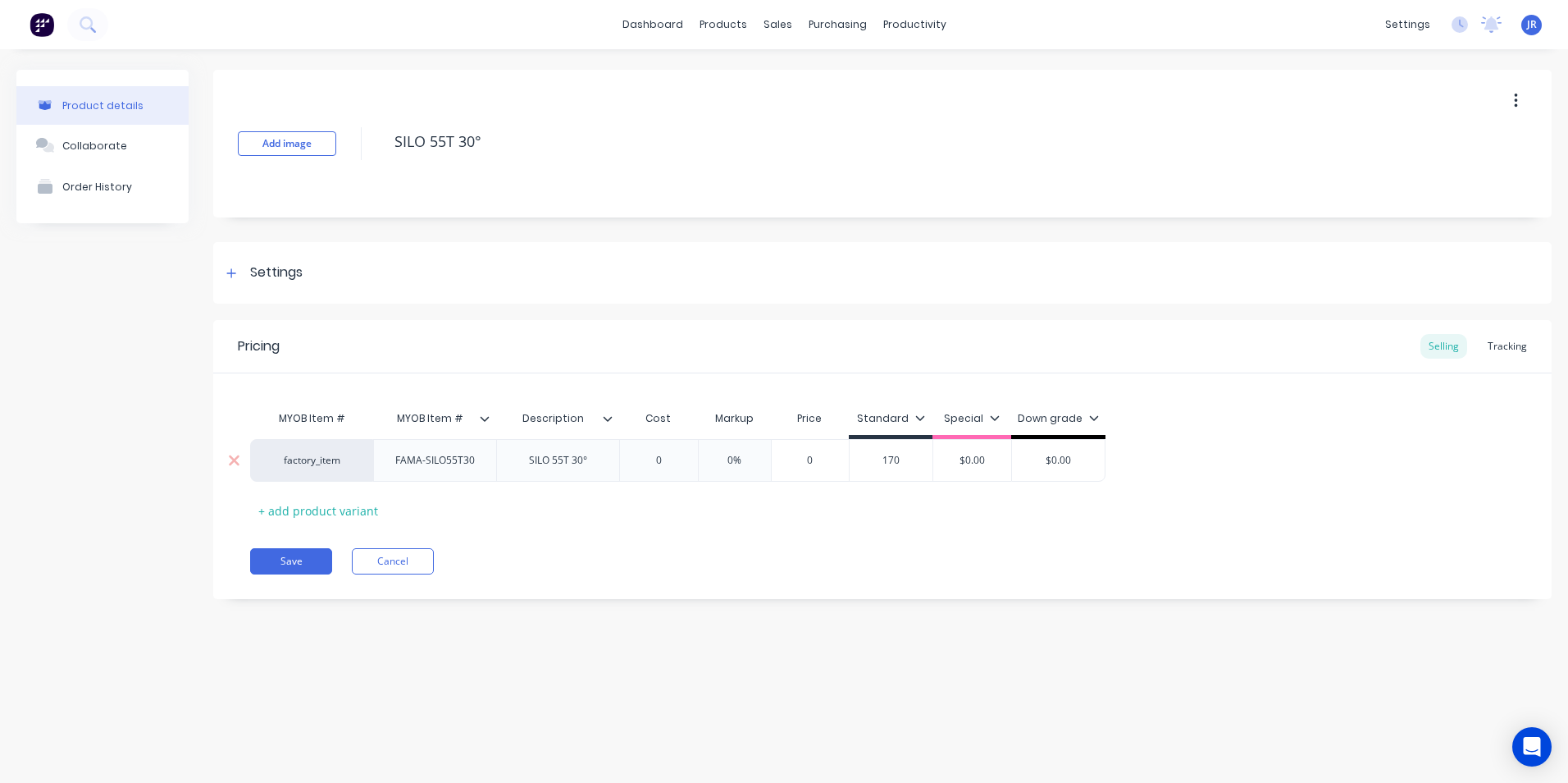
type input "1700"
type textarea "x"
type input "17000"
type input "$0.00"
click at [315, 560] on button "Save" at bounding box center [291, 560] width 82 height 26
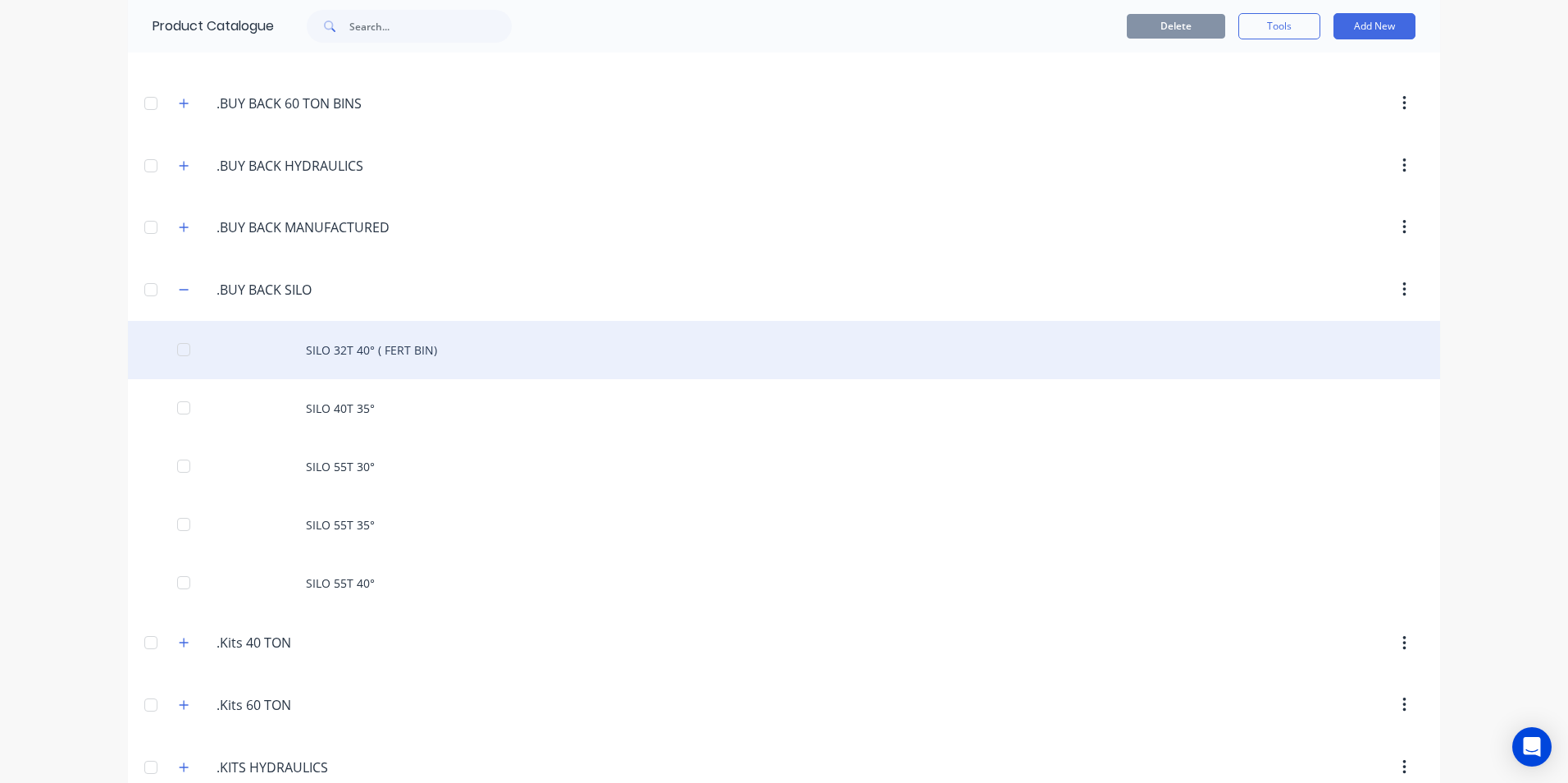
scroll to position [246, 0]
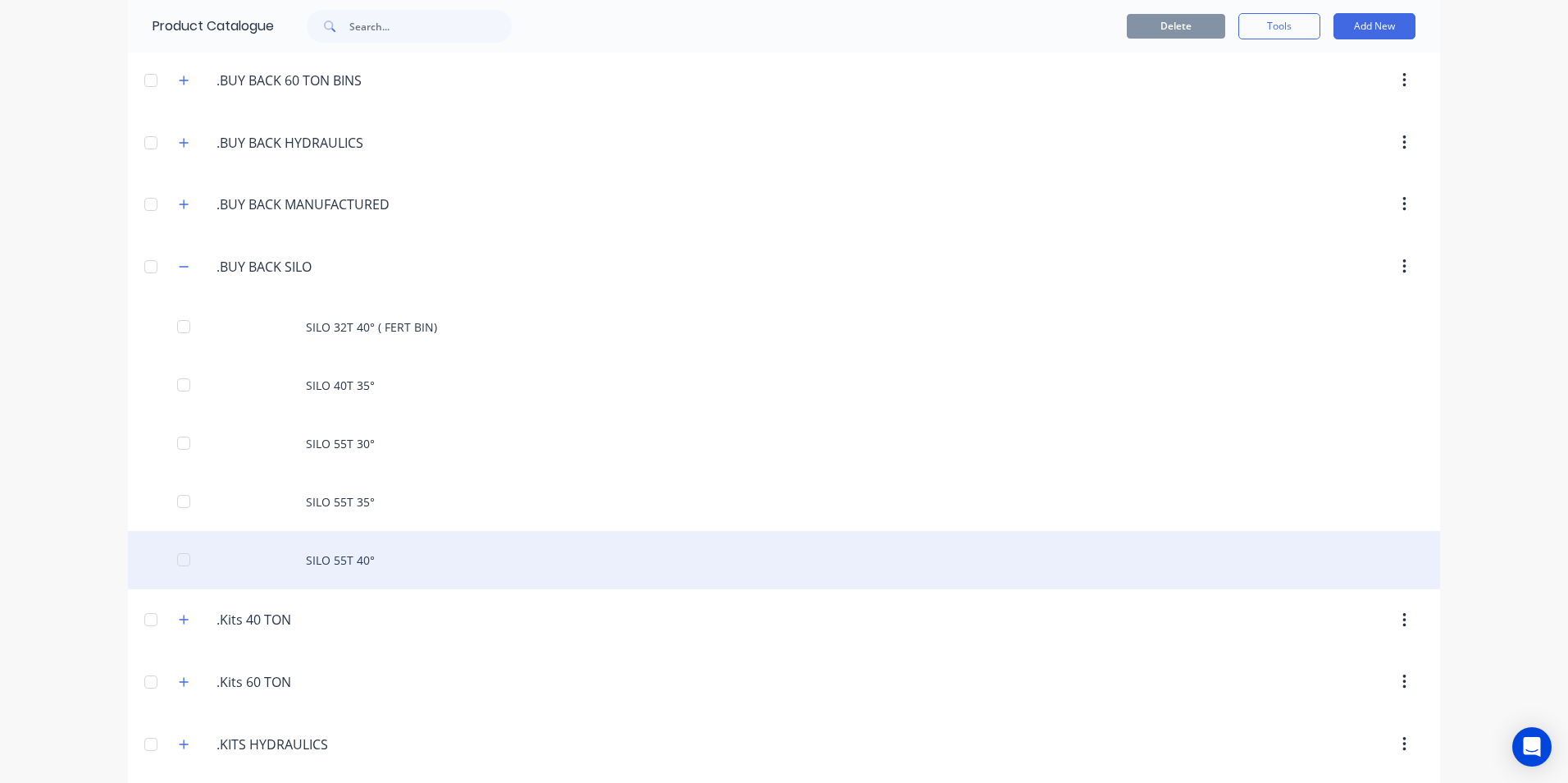
click at [335, 558] on div "SILO 55T 40°" at bounding box center [784, 560] width 1312 height 58
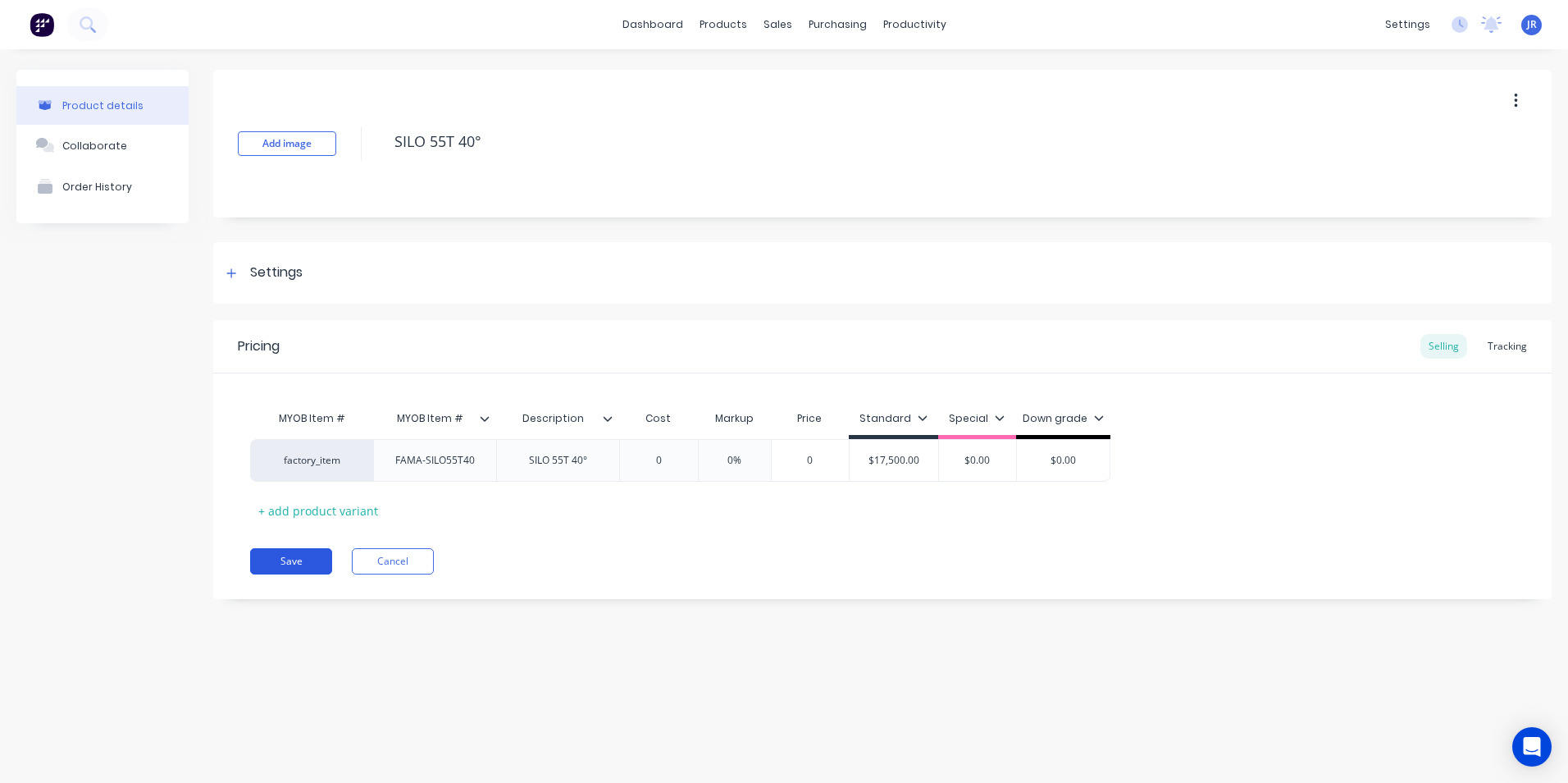
click at [305, 555] on button "Save" at bounding box center [291, 560] width 82 height 26
type textarea "x"
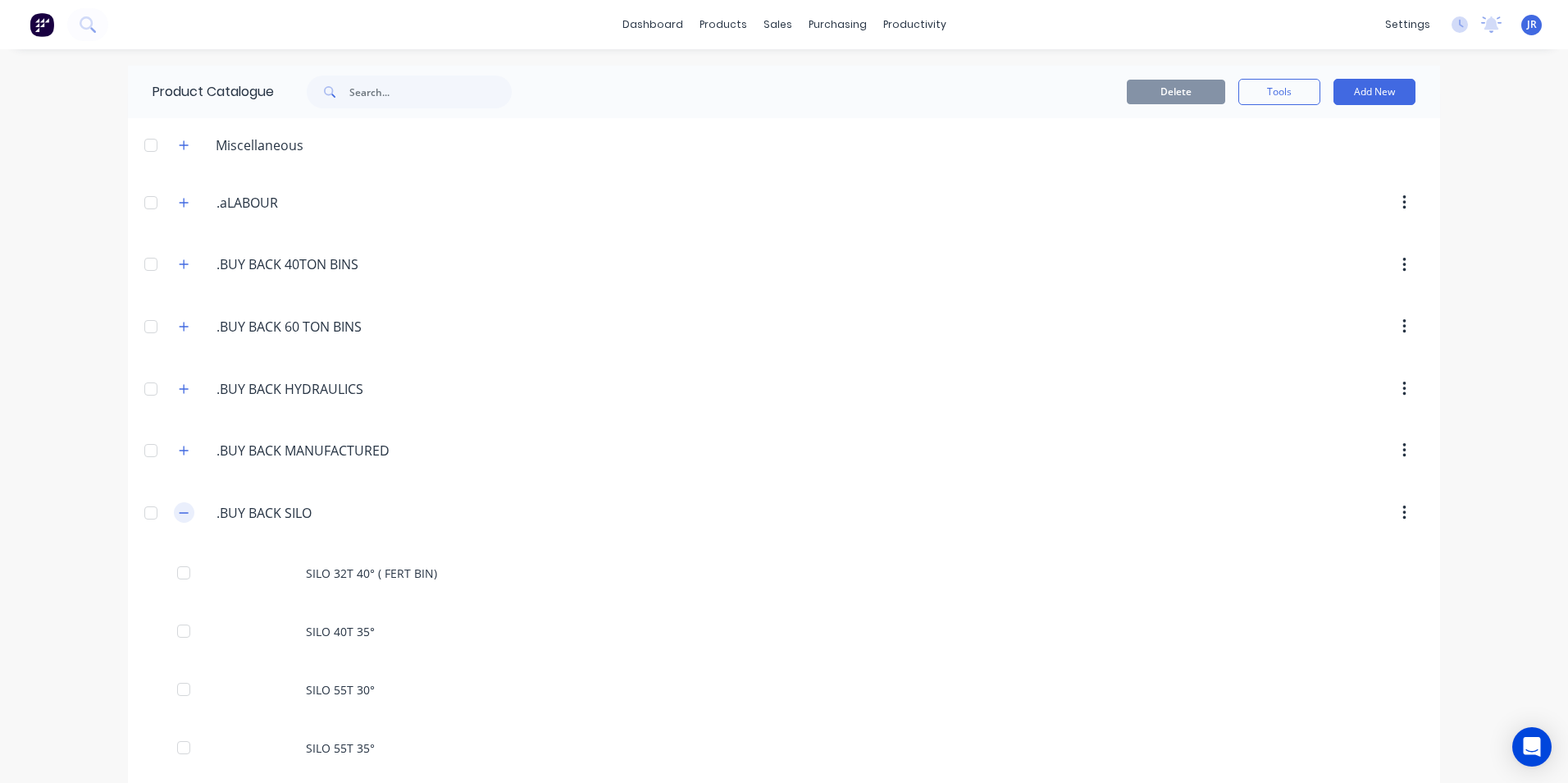
click at [178, 507] on icon "button" at bounding box center [183, 513] width 10 height 12
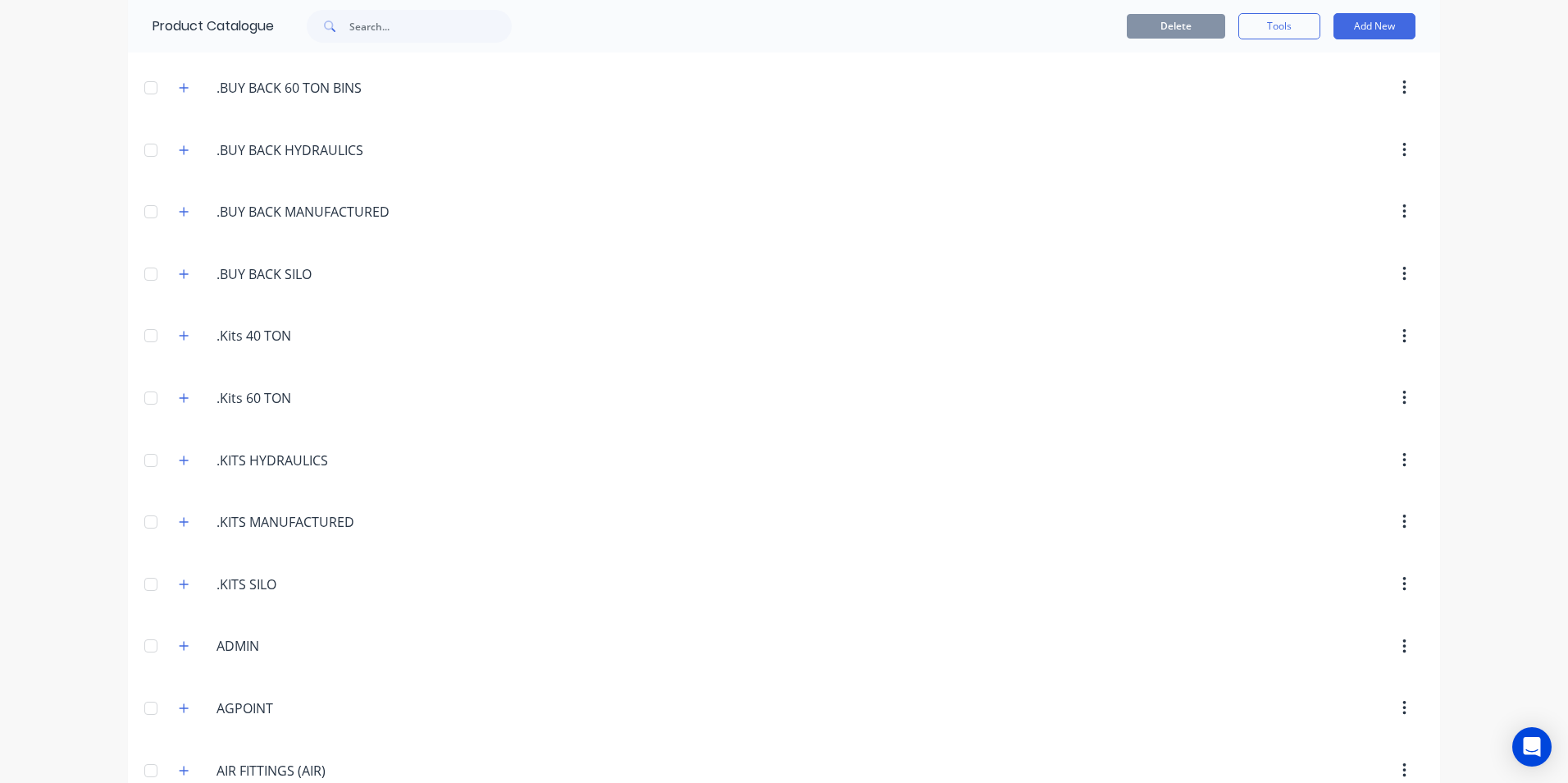
scroll to position [246, 0]
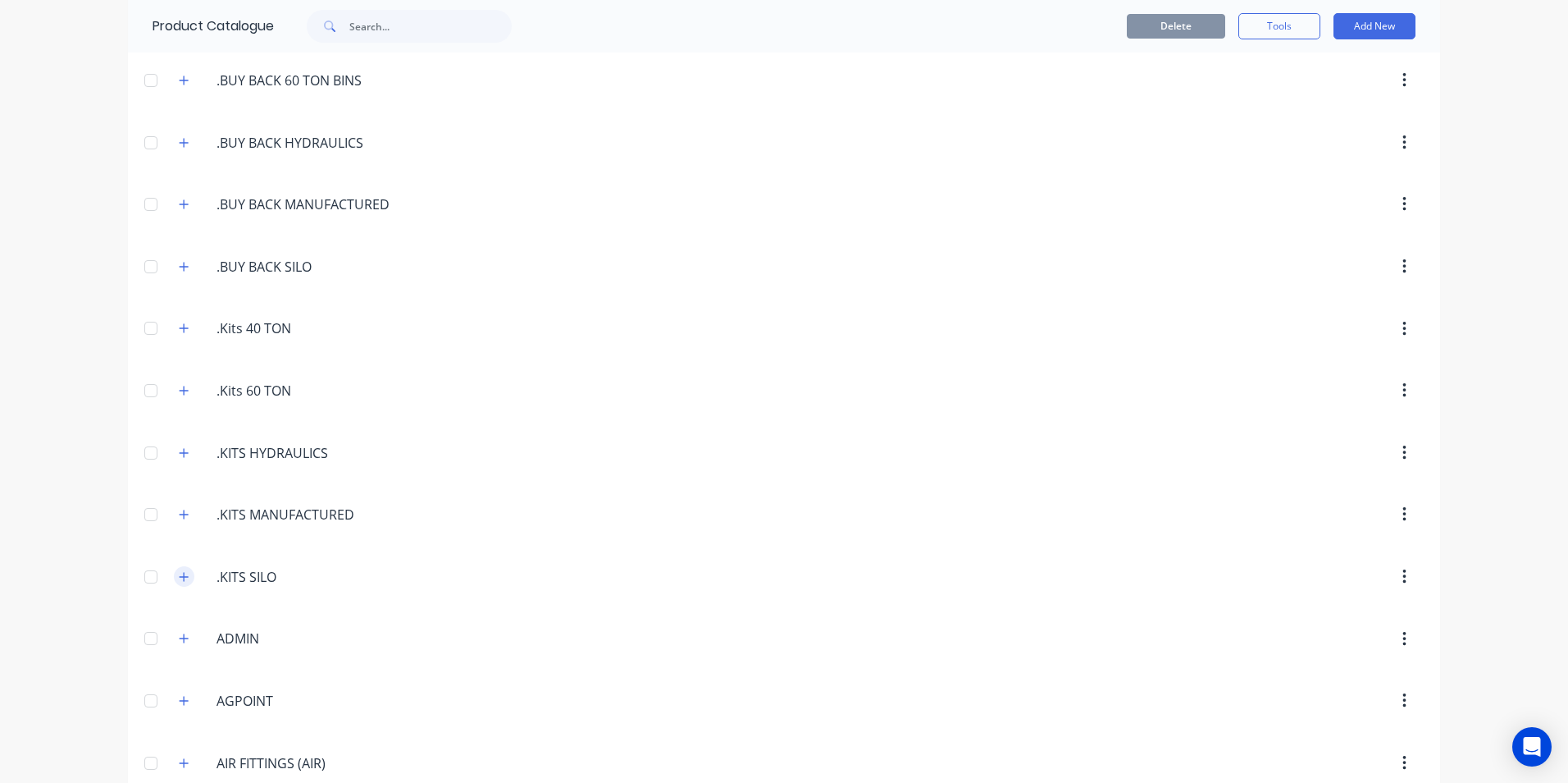
click at [181, 573] on icon "button" at bounding box center [183, 577] width 10 height 12
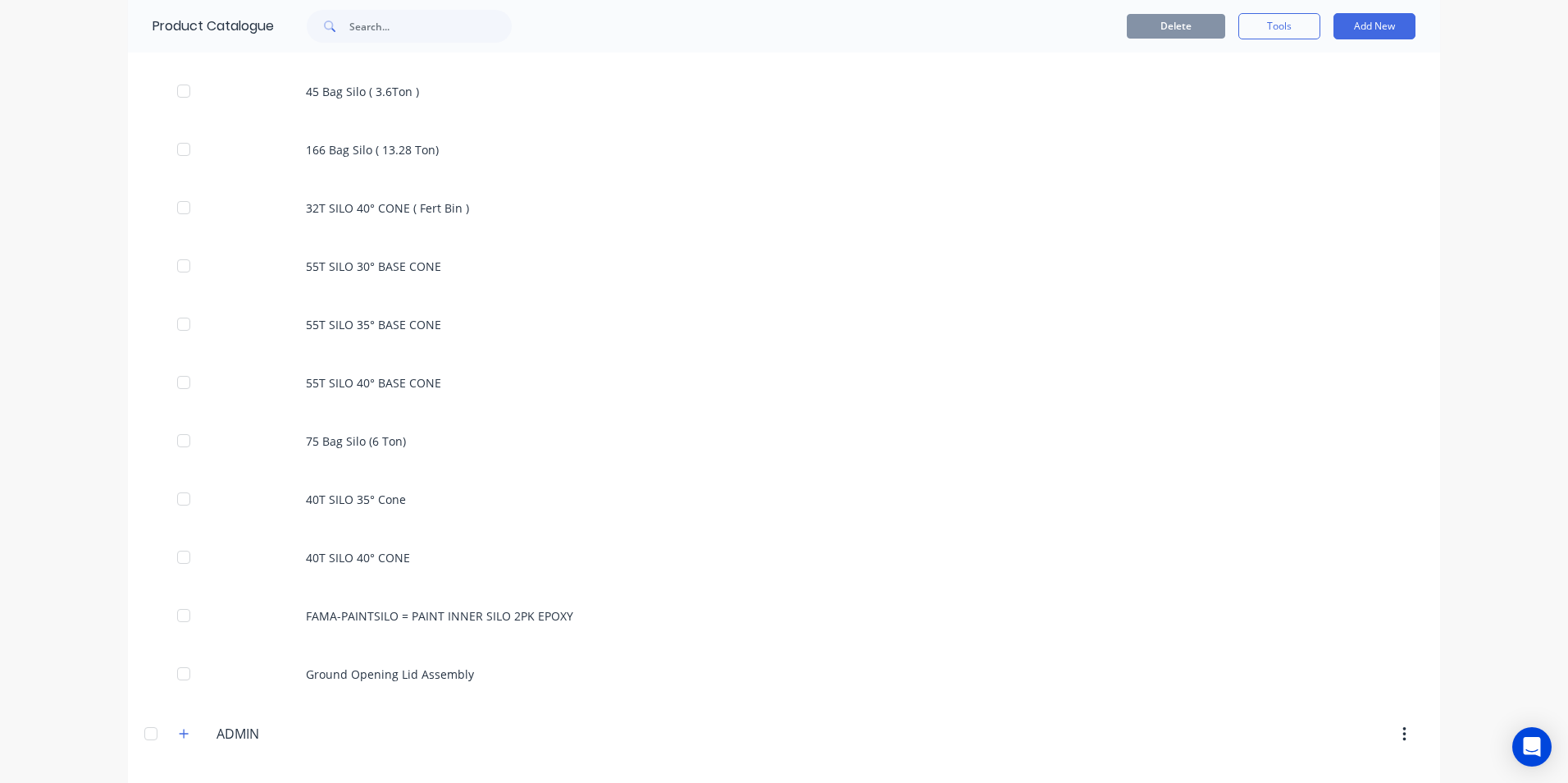
scroll to position [985, 0]
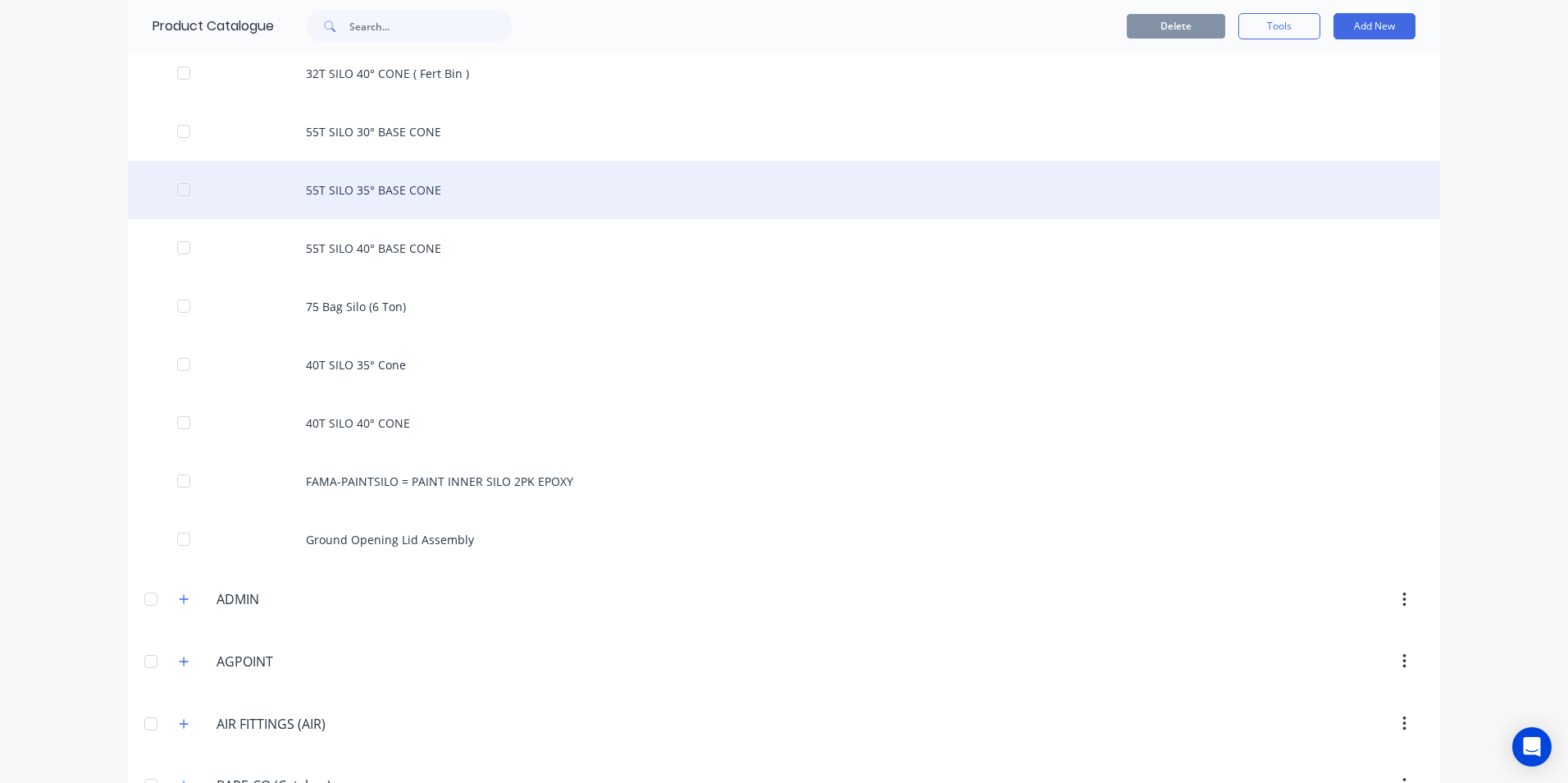
click at [329, 188] on div "55T SILO 35° BASE CONE" at bounding box center [784, 190] width 1312 height 58
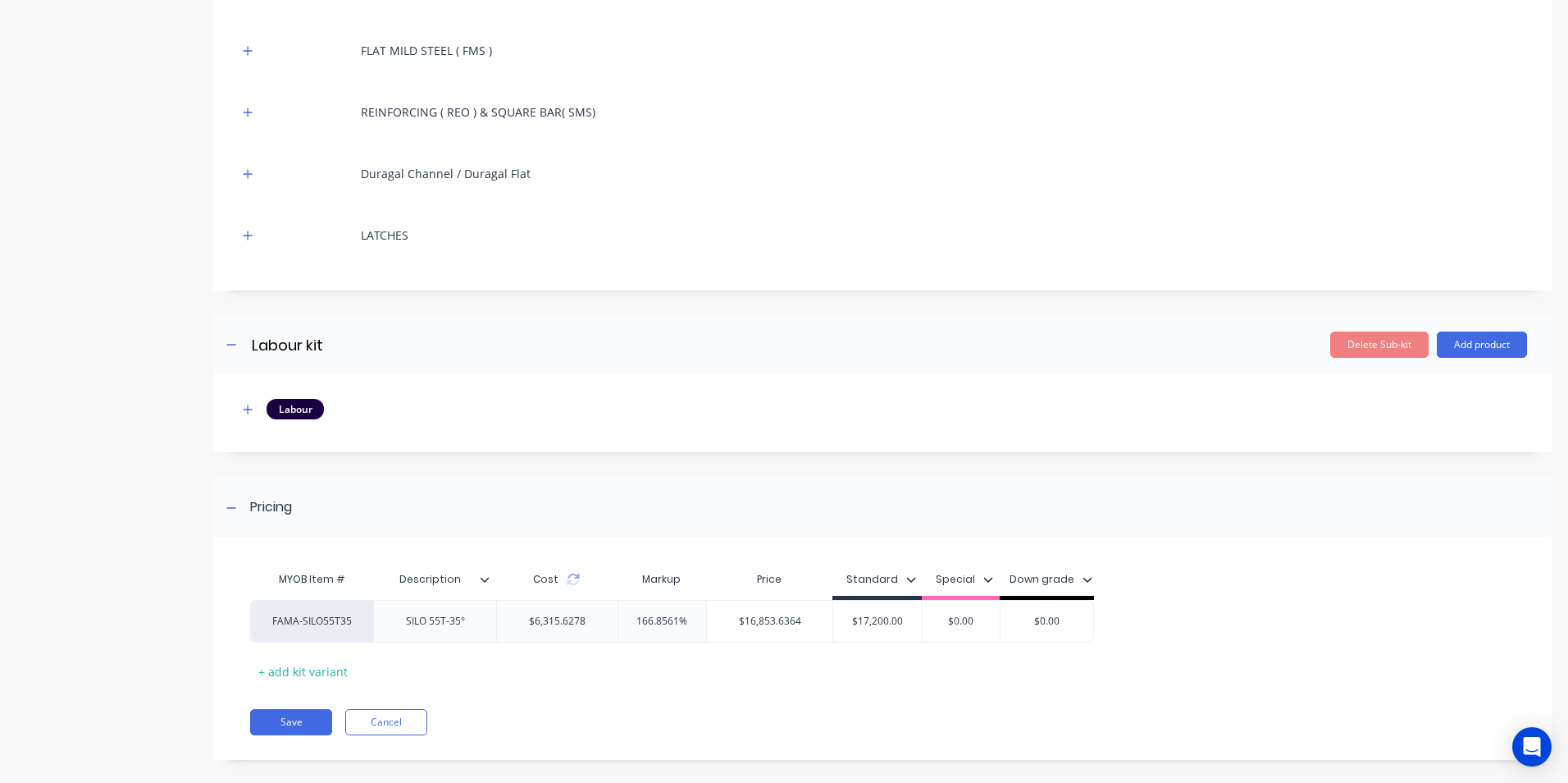
scroll to position [951, 0]
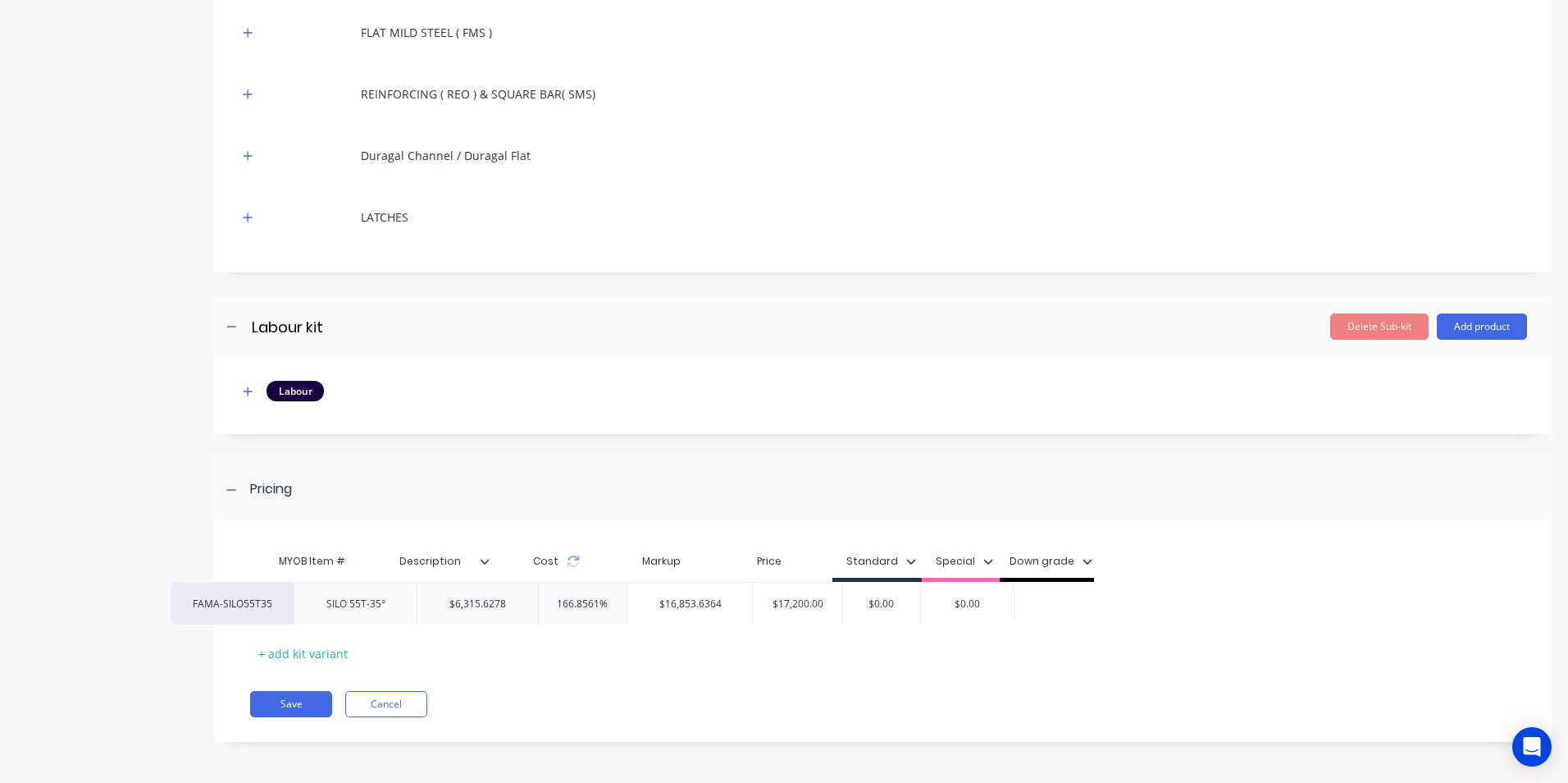
drag, startPoint x: 354, startPoint y: 606, endPoint x: 314, endPoint y: 609, distance: 40.1
click at [314, 609] on div "FAMA-SILO55T35 SILO 55T-35° $6,315.6278 166.8561% $16,853.6364 $17,200.00 $0.00…" at bounding box center [875, 603] width 1251 height 43
click at [343, 604] on div "FAMA-SILO55T35" at bounding box center [313, 603] width 90 height 15
type input "fac"
click at [346, 610] on button "factory_item" at bounding box center [326, 607] width 115 height 25
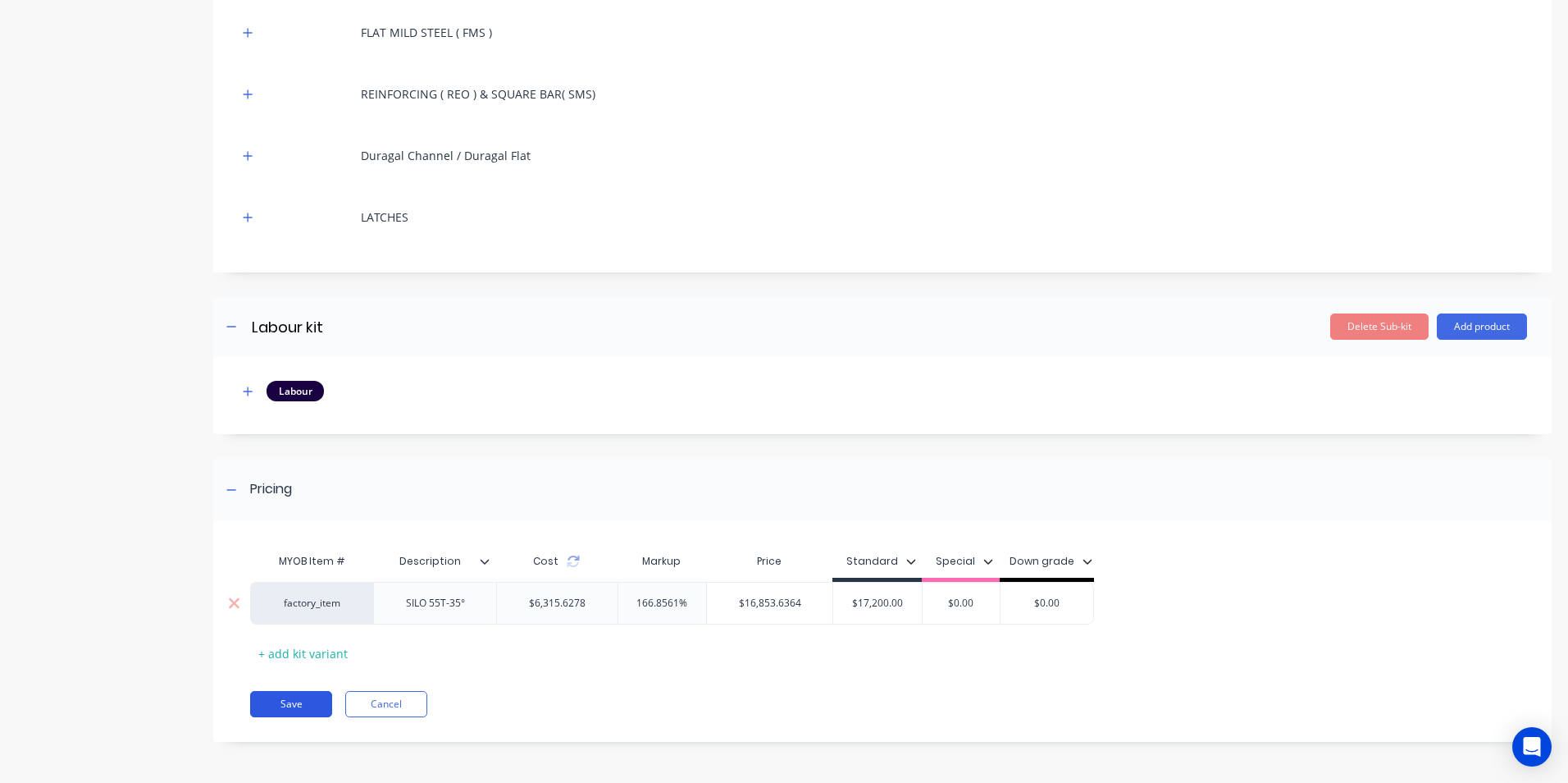
click at [308, 702] on button "Save" at bounding box center [291, 703] width 82 height 26
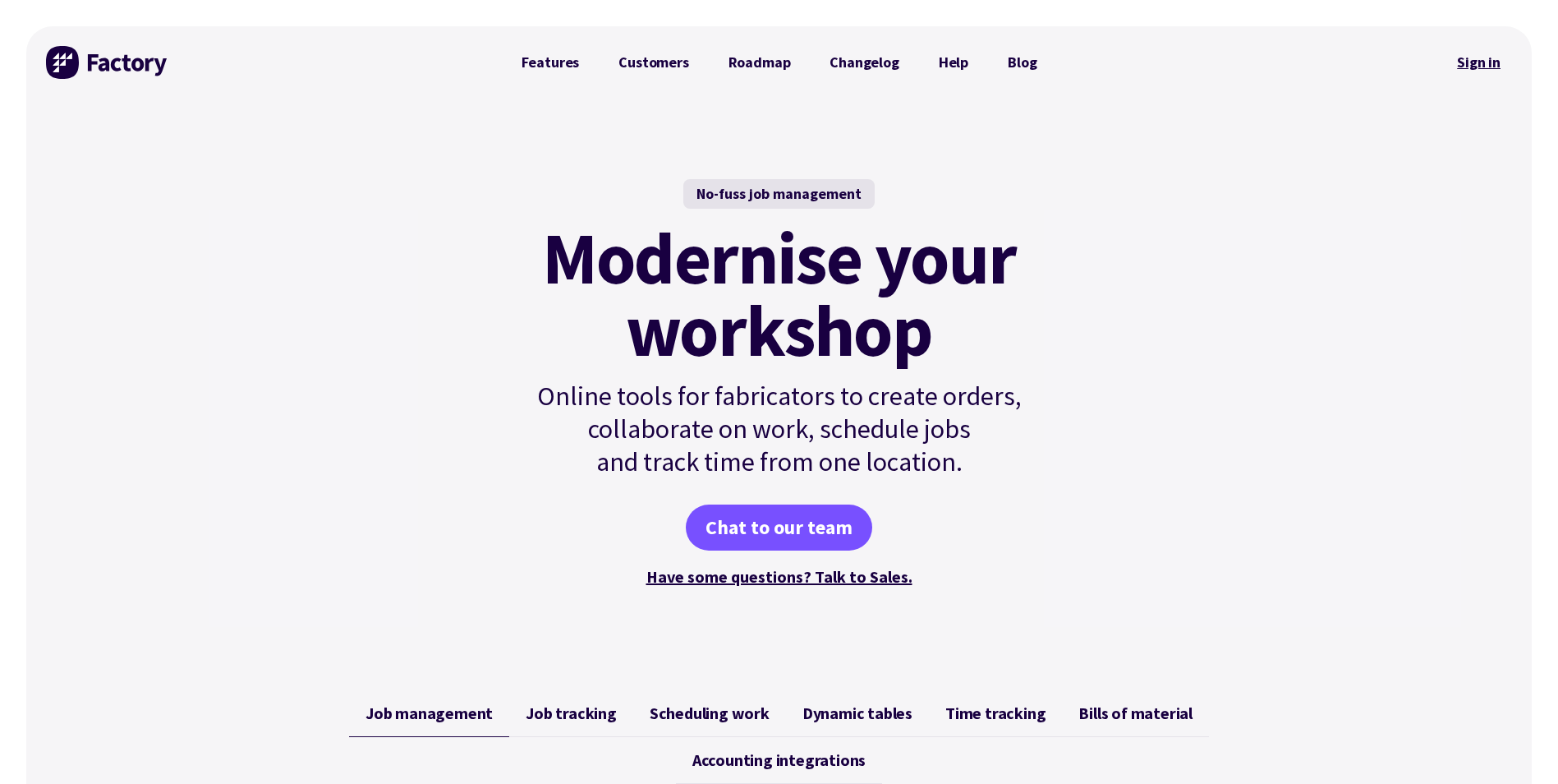
click at [1474, 68] on link "Sign in" at bounding box center [1480, 62] width 67 height 38
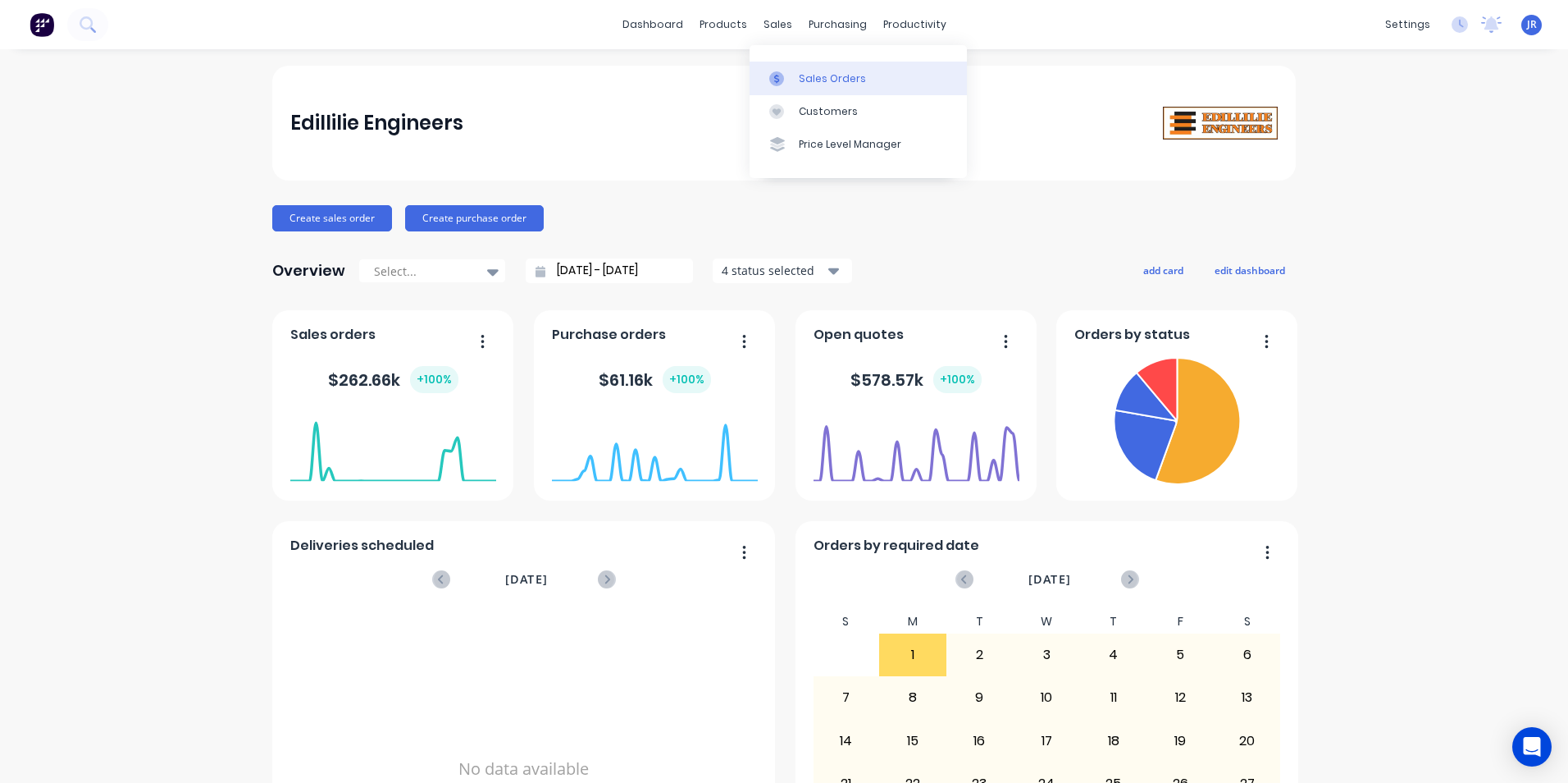
click at [809, 84] on div "Sales Orders" at bounding box center [832, 79] width 68 height 15
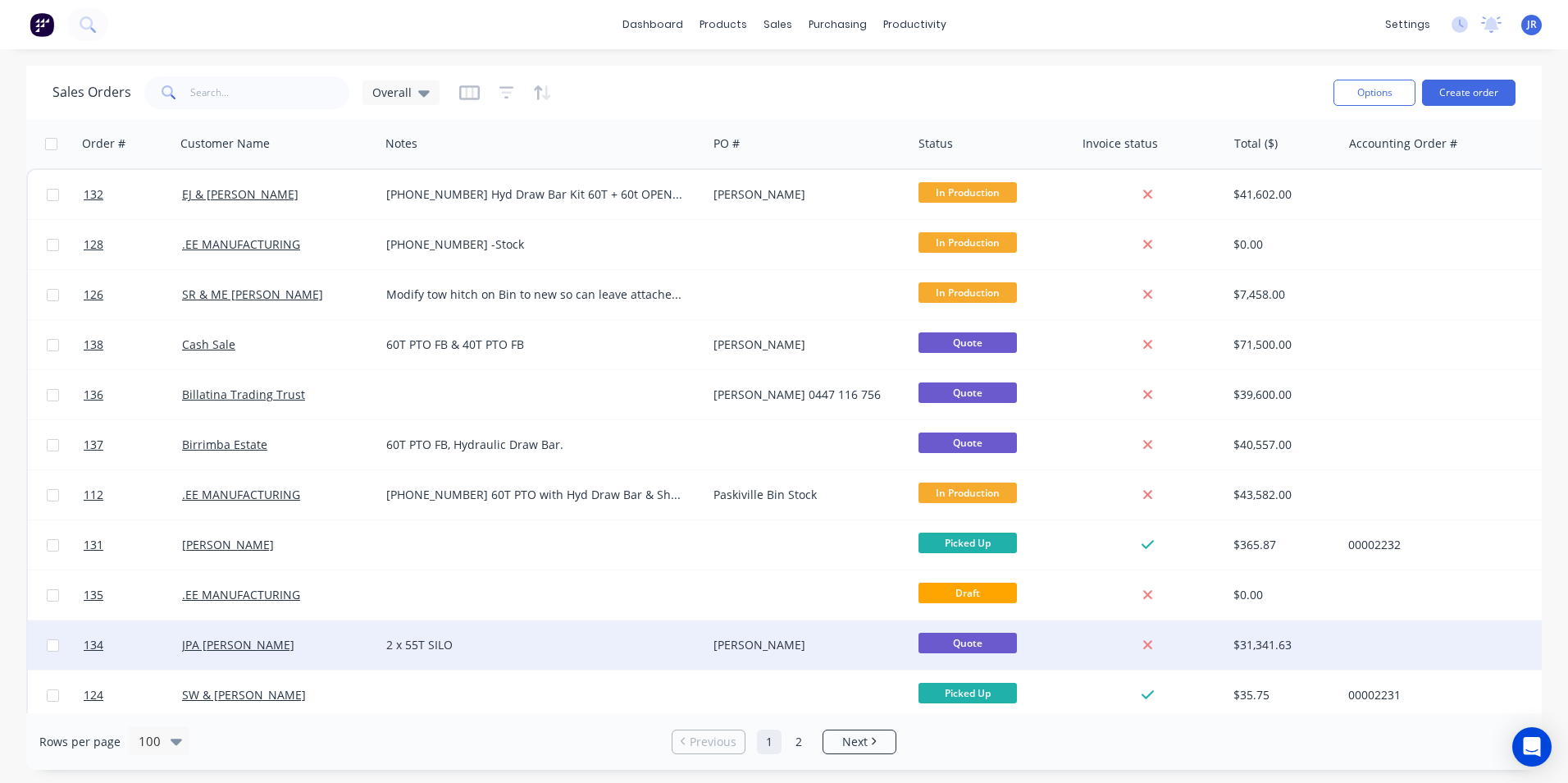
click at [508, 635] on div "2 x 55T SILO" at bounding box center [544, 645] width 328 height 49
click at [352, 638] on div "JPA [PERSON_NAME]" at bounding box center [273, 645] width 182 height 17
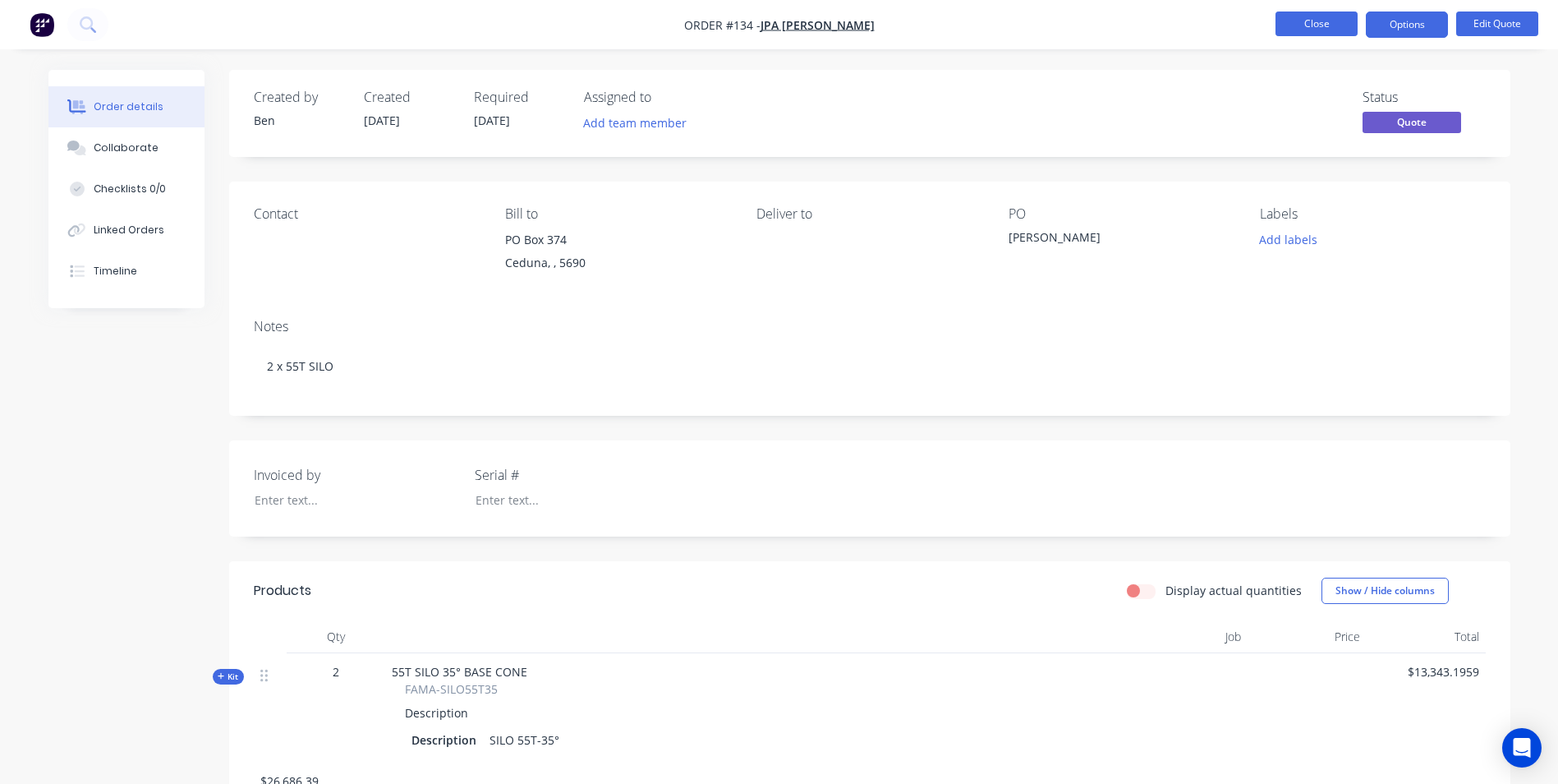
click at [1310, 20] on button "Close" at bounding box center [1317, 24] width 82 height 25
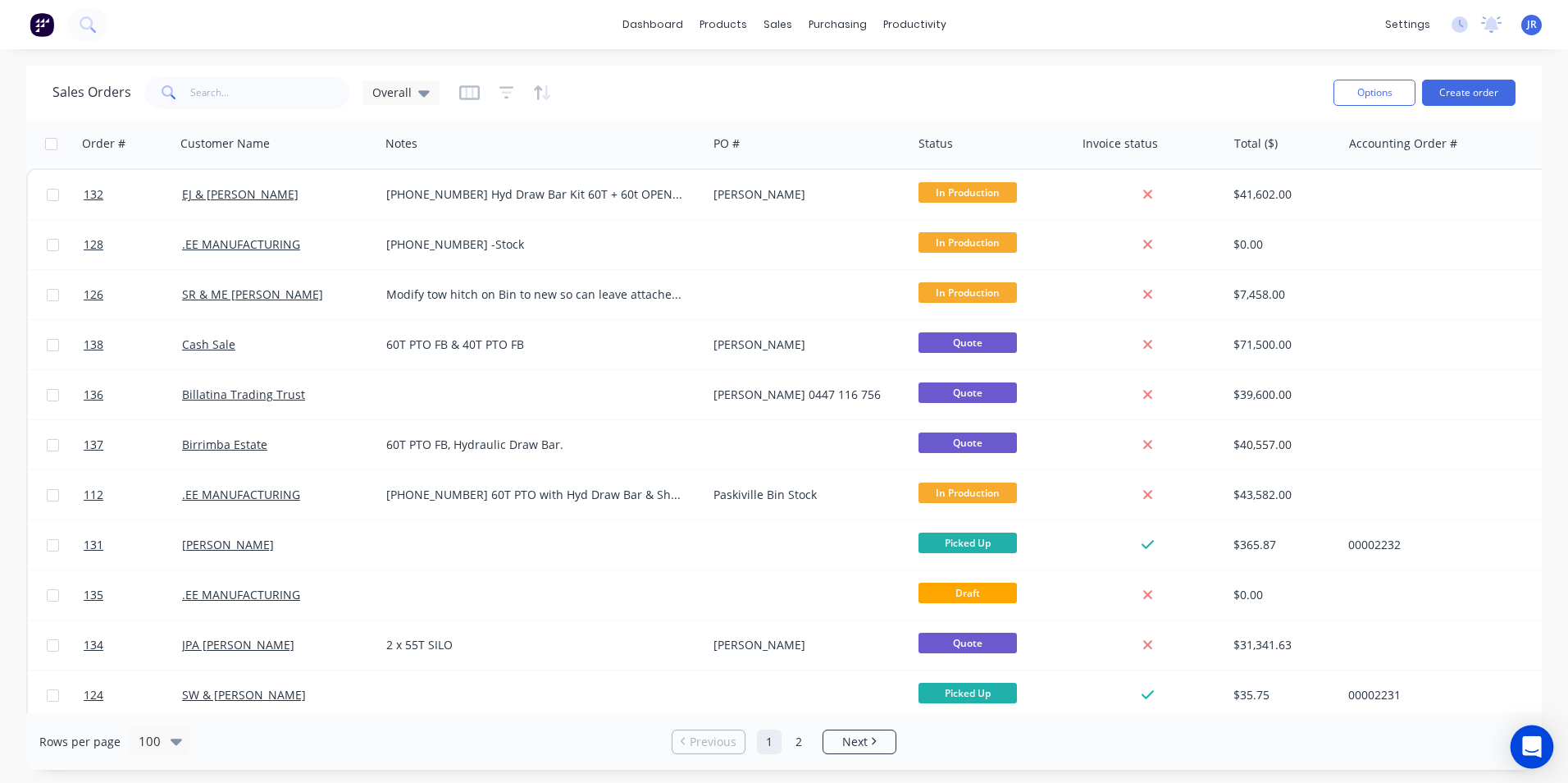
click at [1533, 749] on icon "Open Intercom Messenger" at bounding box center [1531, 747] width 19 height 22
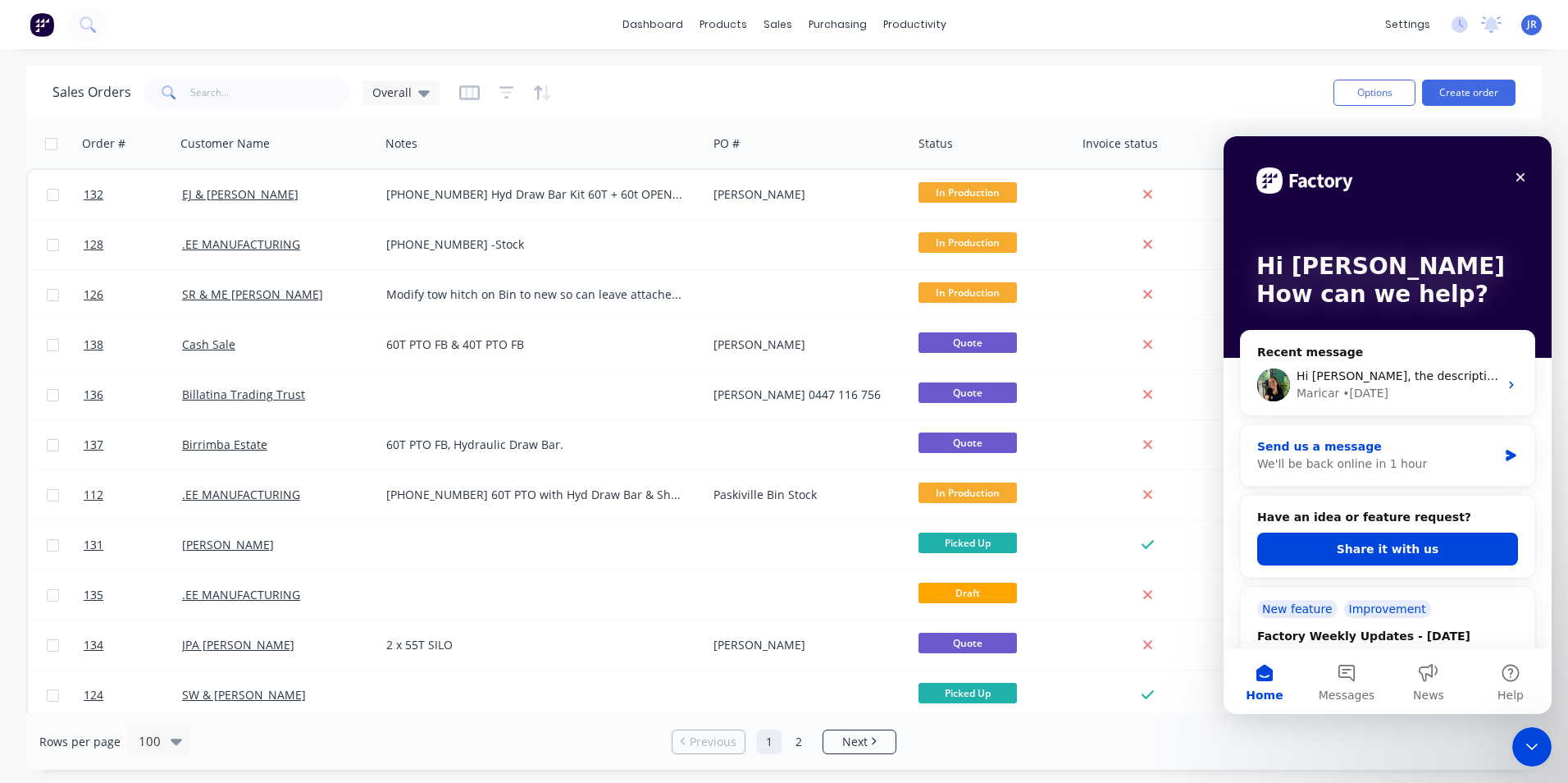
click at [1451, 455] on div "We'll be back online in 1 hour" at bounding box center [1377, 464] width 240 height 18
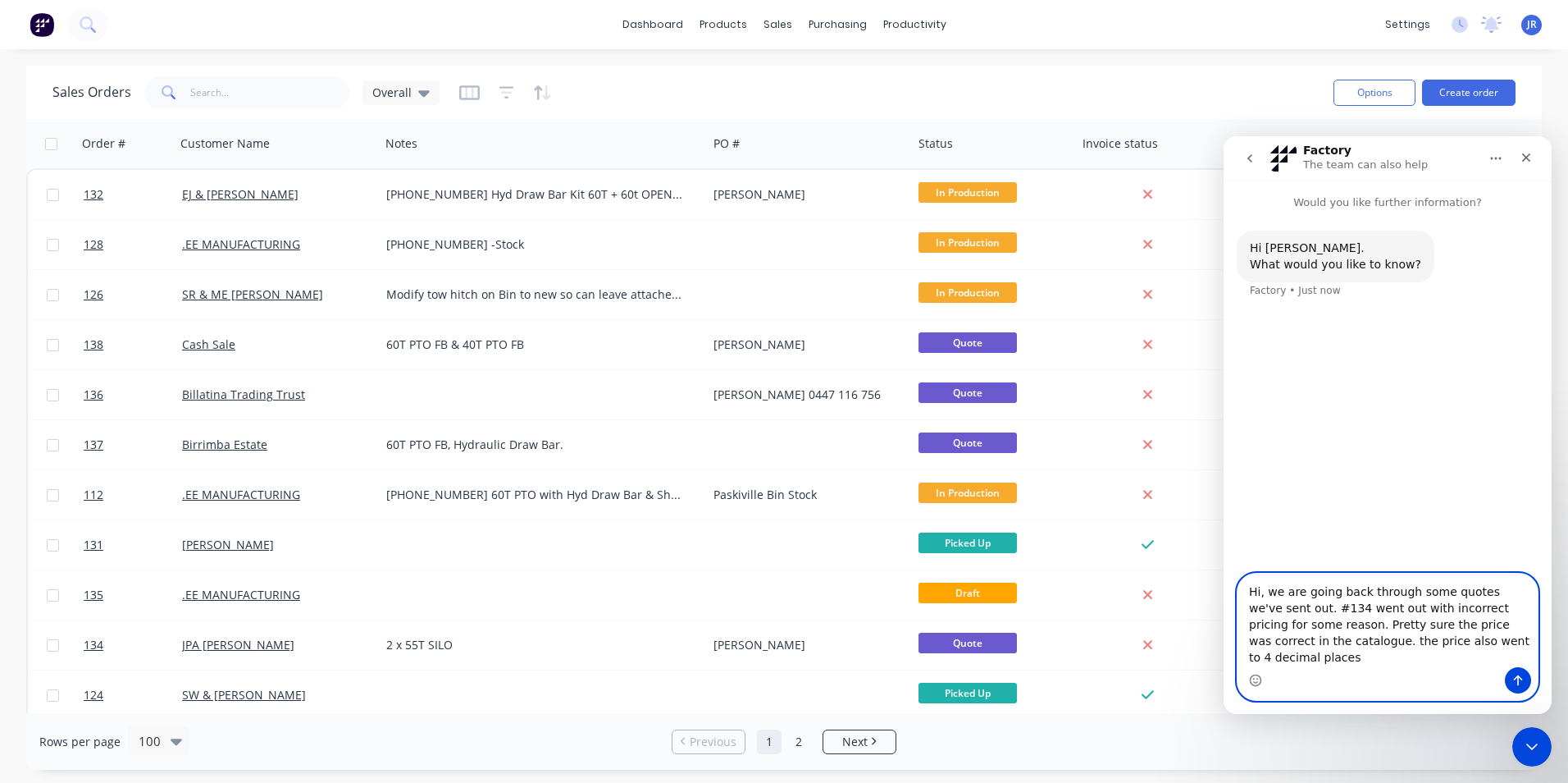
click at [1307, 656] on textarea "Hi, we are going back through some quotes we've sent out. #134 went out with in…" at bounding box center [1388, 620] width 300 height 93
click at [1504, 658] on textarea "Hi, we are going back through some quotes we've sent out. #134 went out with in…" at bounding box center [1388, 620] width 300 height 93
click at [1350, 660] on textarea "Hi, we are going back through some quotes we've sent out. #134 went out with in…" at bounding box center [1388, 620] width 300 height 93
click at [1500, 660] on textarea "Hi, we are going back through some quotes we've sent out. #134 went out with in…" at bounding box center [1388, 620] width 300 height 93
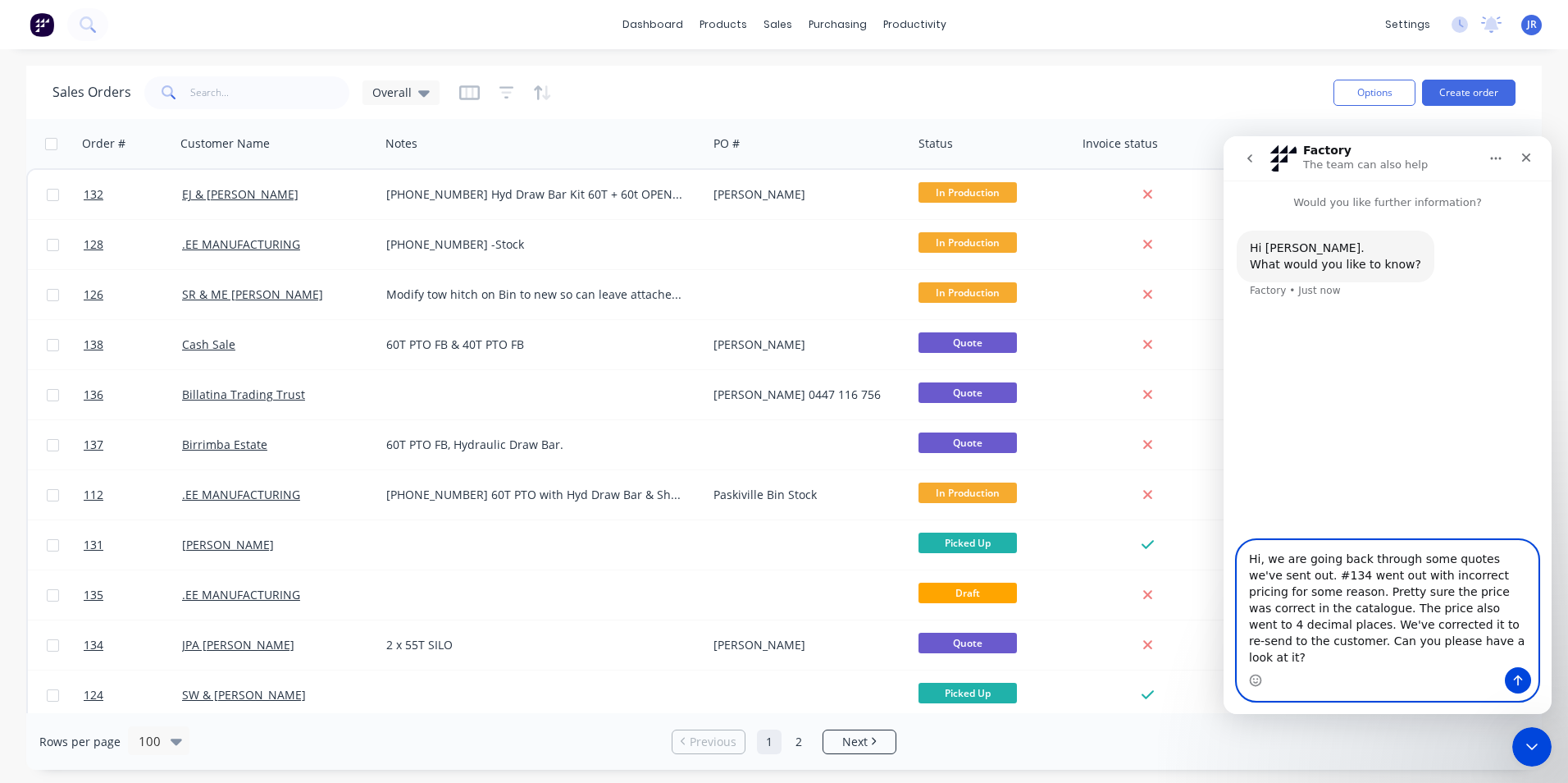
type textarea "Hi, we are going back through some quotes we've sent out. #134 went out with in…"
click at [1515, 682] on icon "Send a message…" at bounding box center [1518, 680] width 13 height 13
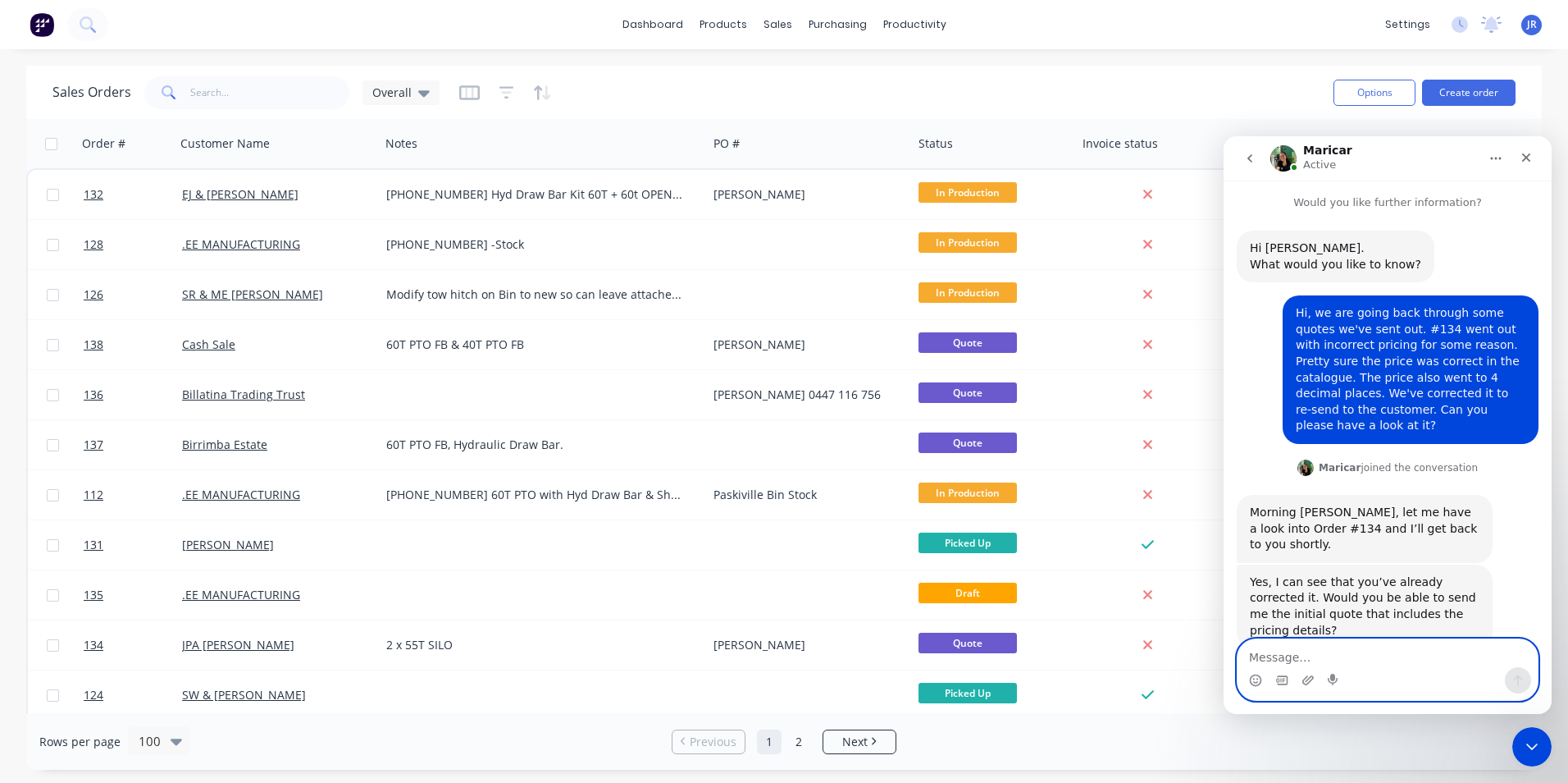
click at [1307, 649] on textarea "Message…" at bounding box center [1388, 652] width 300 height 28
click at [1427, 653] on textarea "Can I forward the email to you" at bounding box center [1388, 652] width 300 height 28
type textarea "Can I forward the email to you?"
click at [1522, 675] on icon "Send a message…" at bounding box center [1518, 680] width 13 height 13
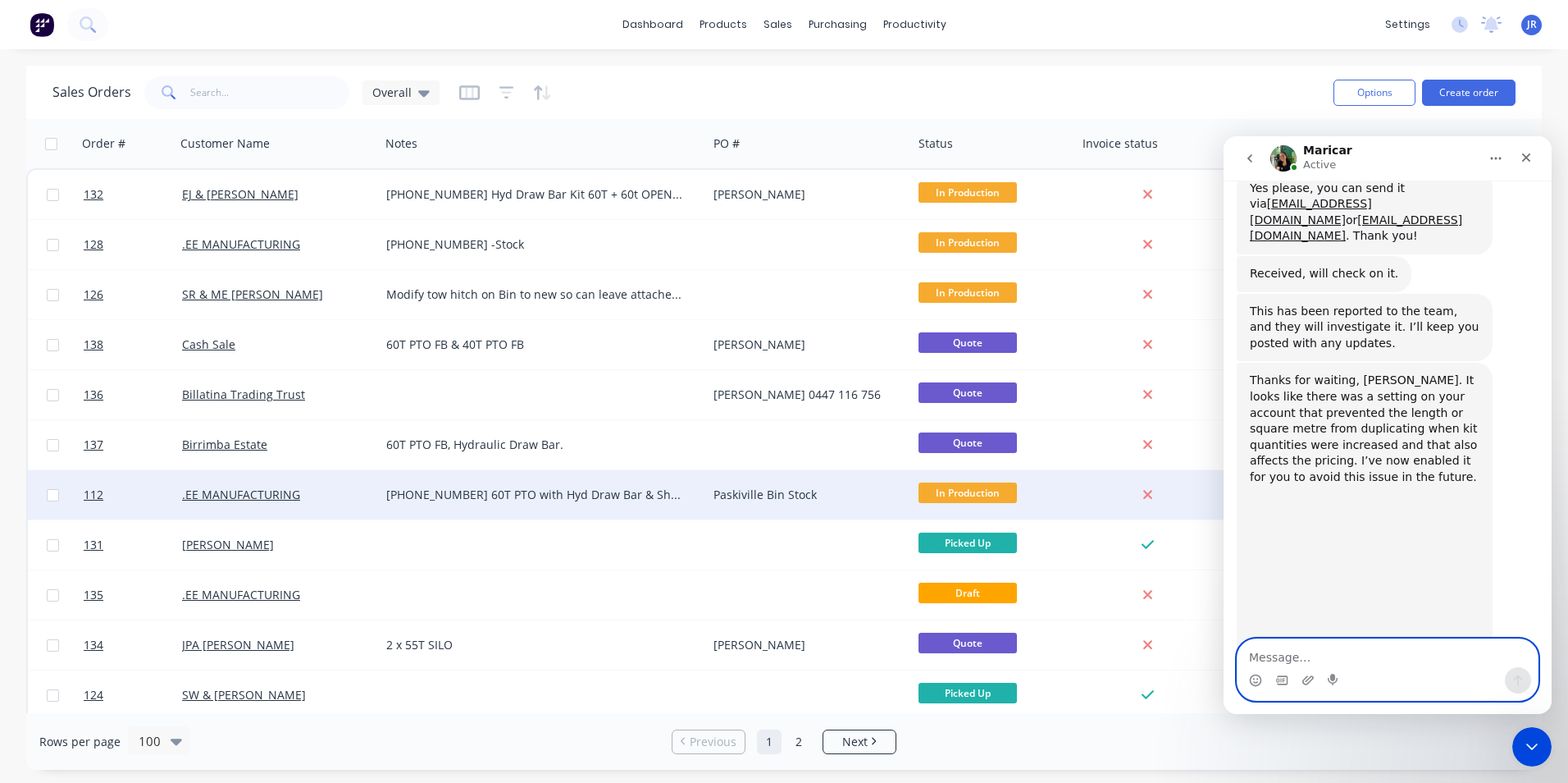
scroll to position [569, 0]
